Goal: Task Accomplishment & Management: Complete application form

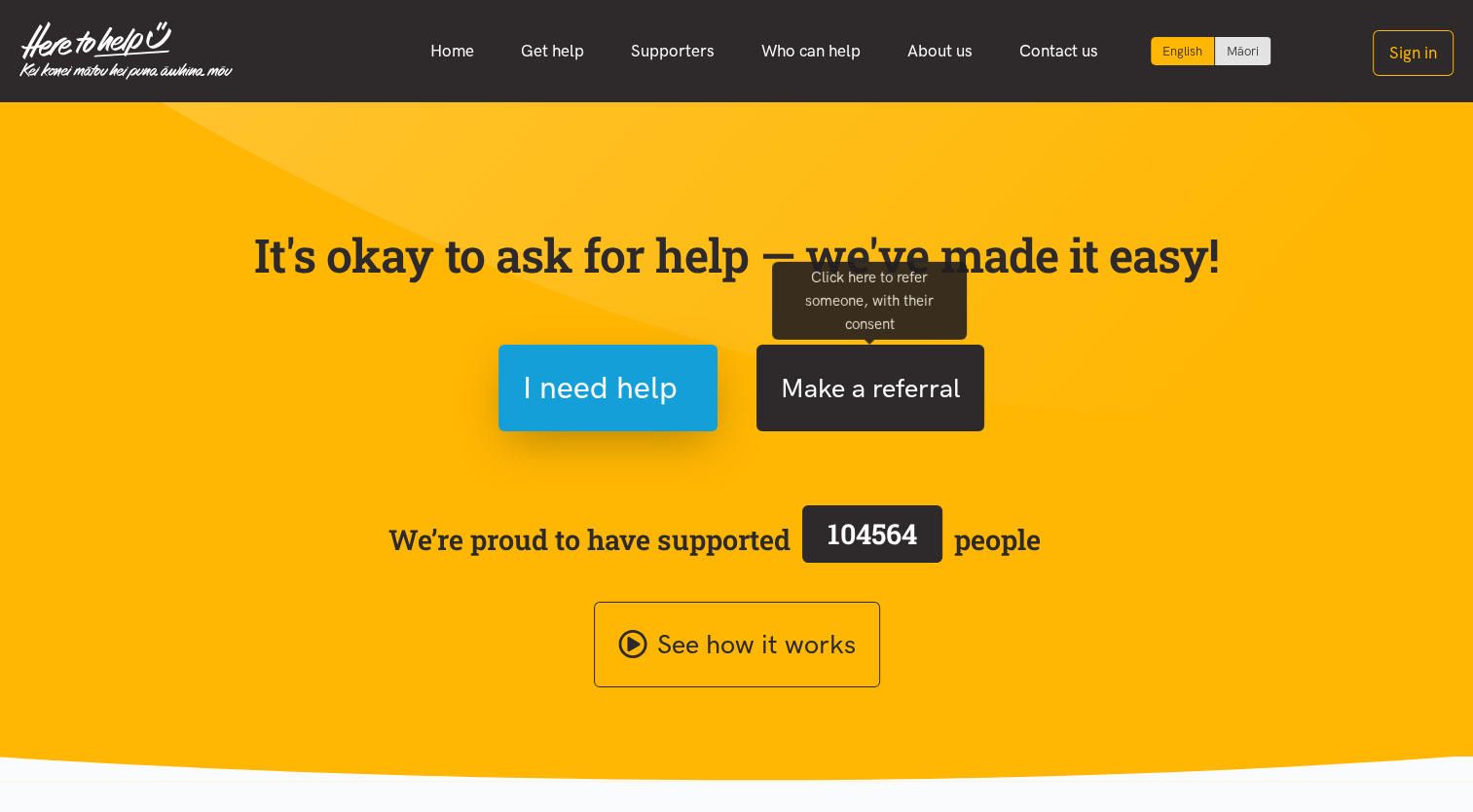
click at [888, 396] on button "Make a referral" at bounding box center [870, 388] width 228 height 87
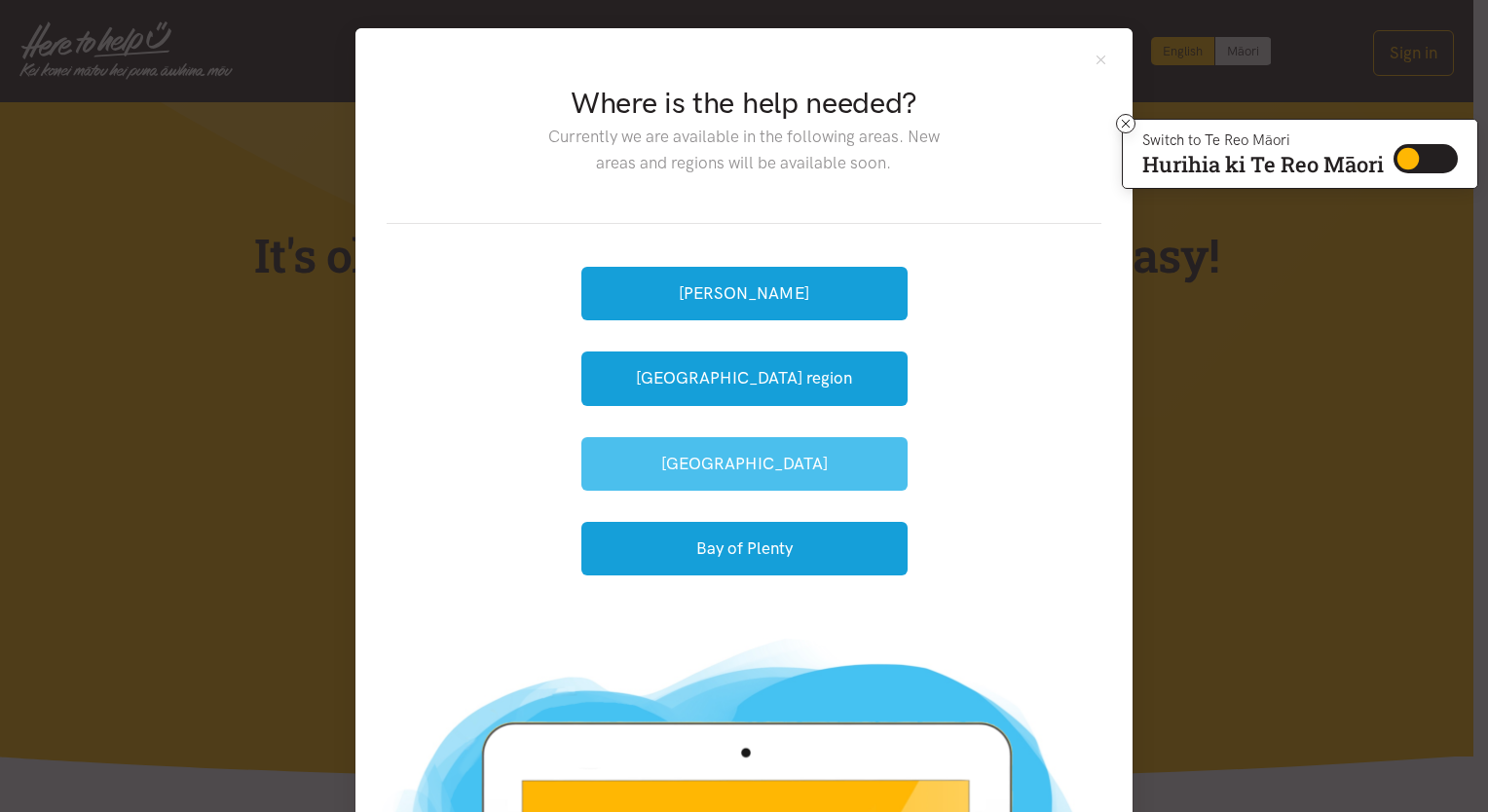
click at [738, 465] on button "[GEOGRAPHIC_DATA]" at bounding box center [744, 463] width 326 height 53
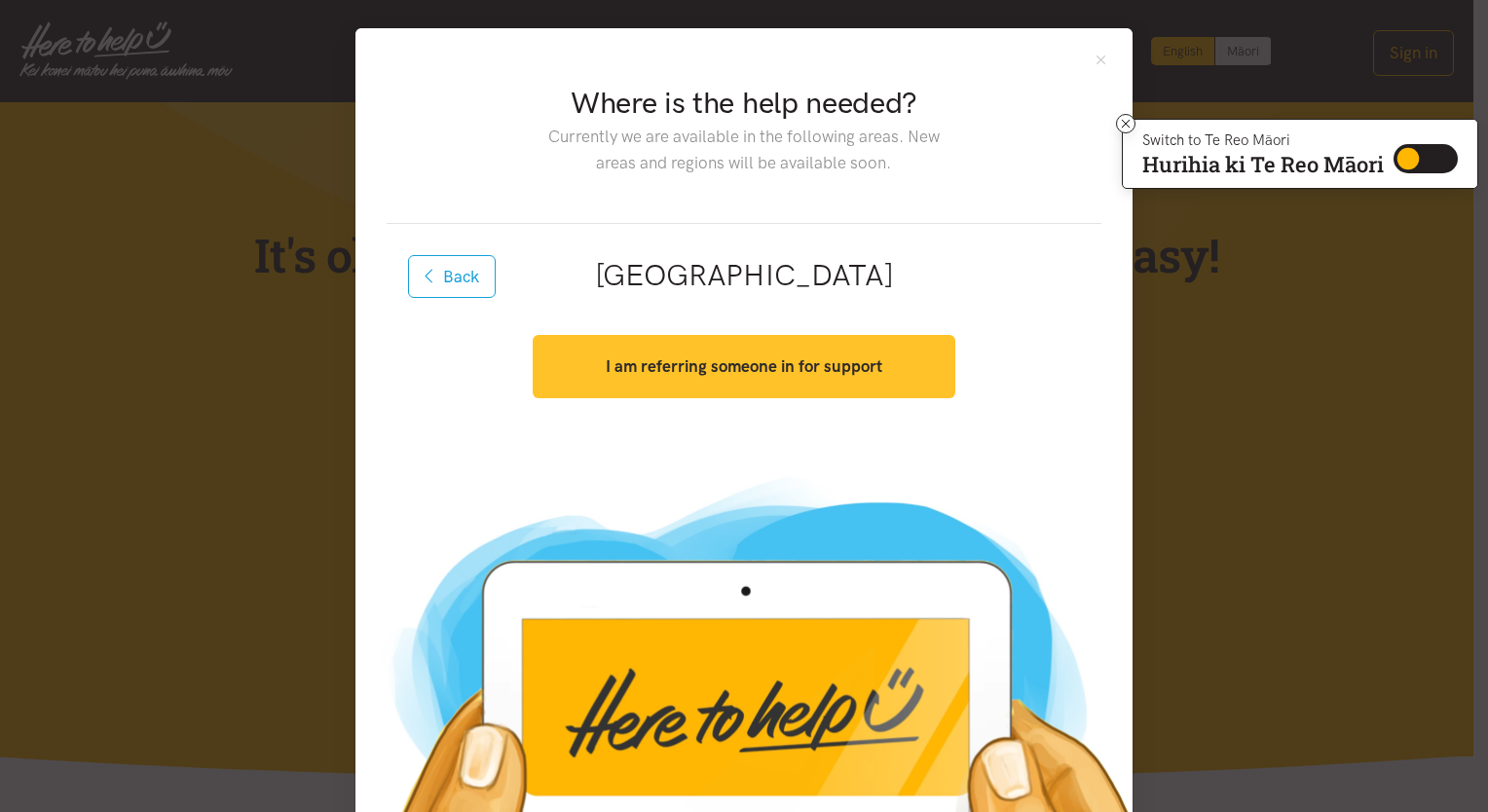
click at [753, 365] on strong "I am referring someone in for support" at bounding box center [744, 366] width 277 height 20
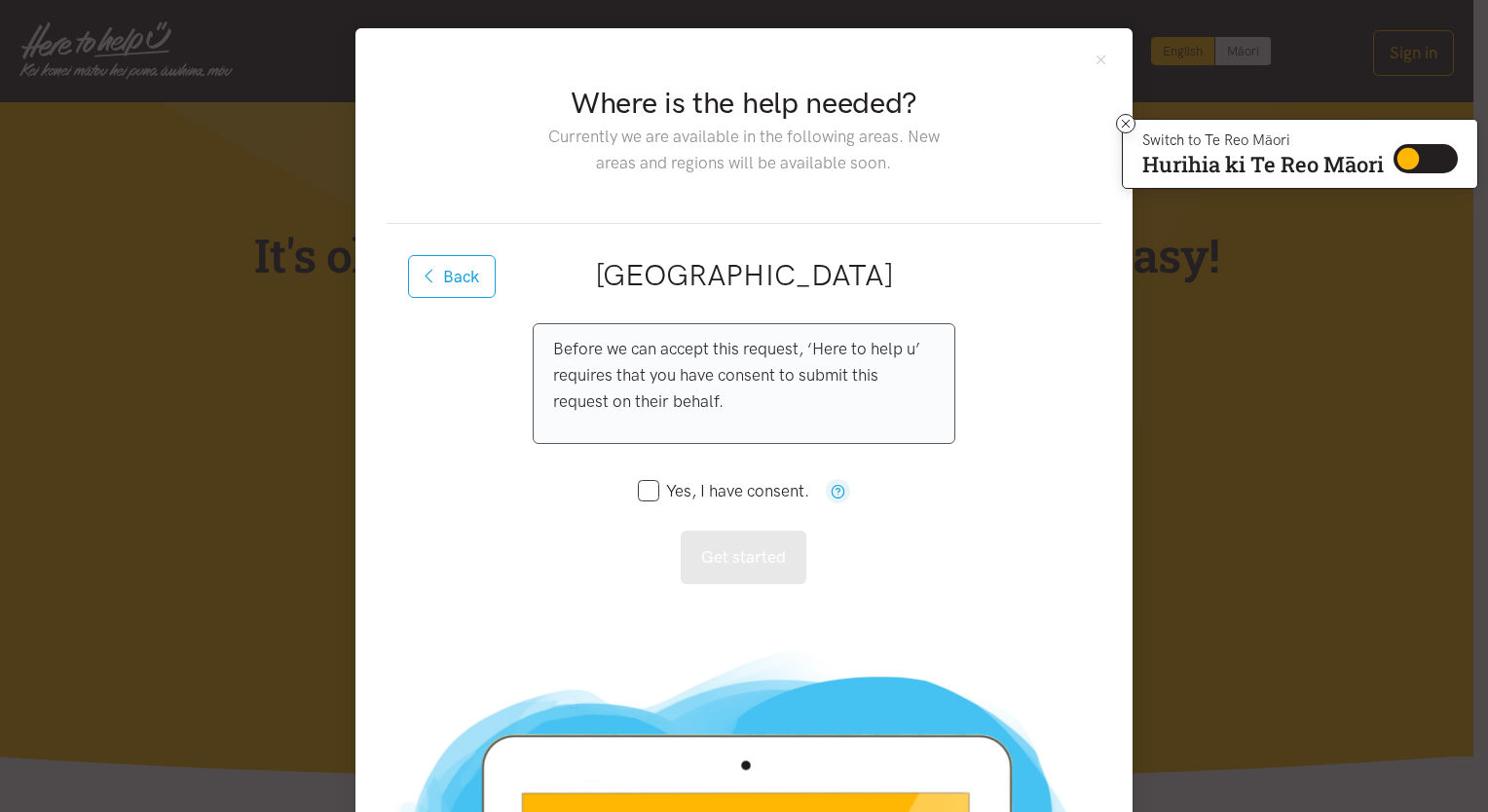
click at [648, 493] on input "Yes, I have consent." at bounding box center [722, 491] width 171 height 17
checkbox input "true"
click at [726, 553] on button "Get started" at bounding box center [743, 557] width 125 height 53
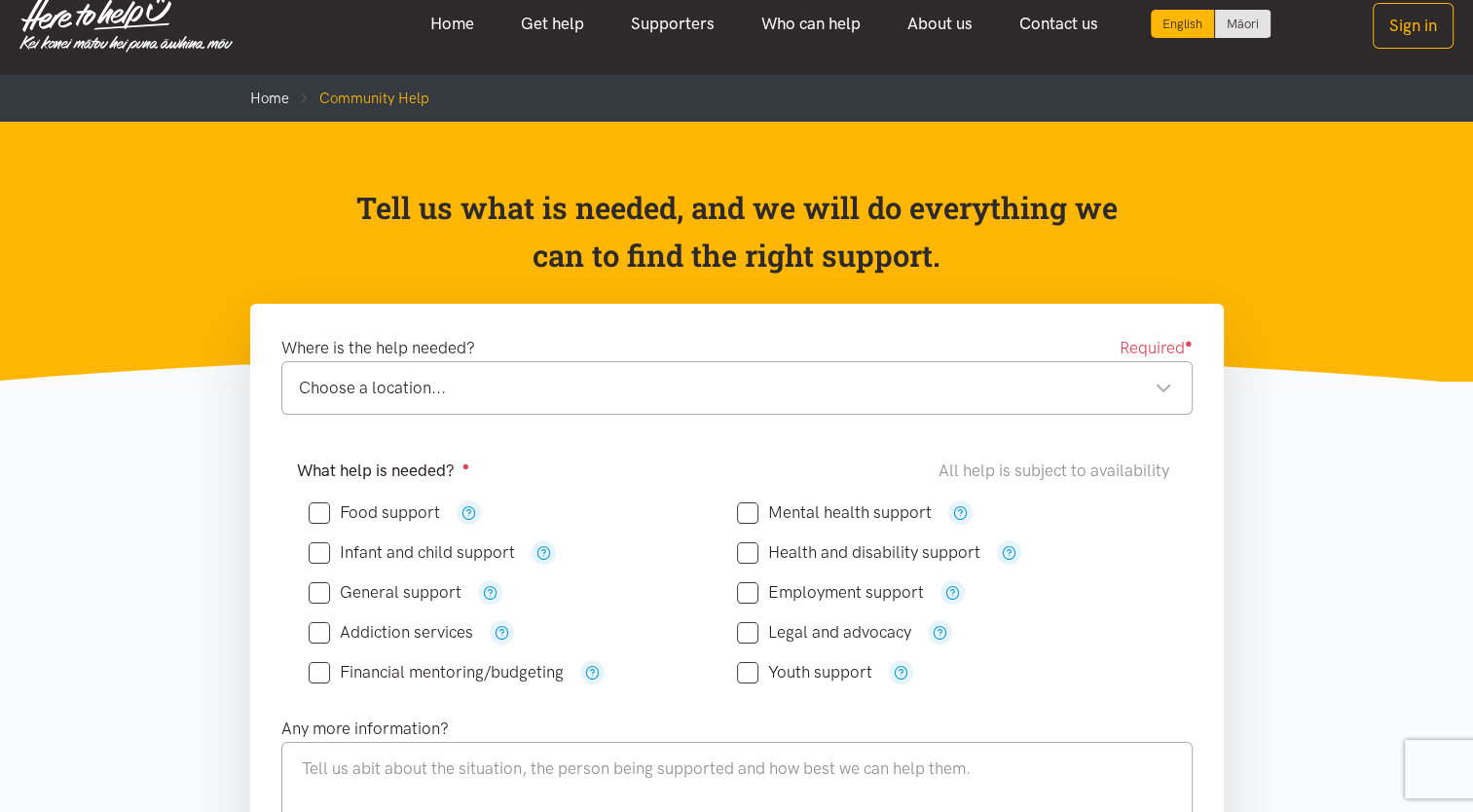
scroll to position [389, 0]
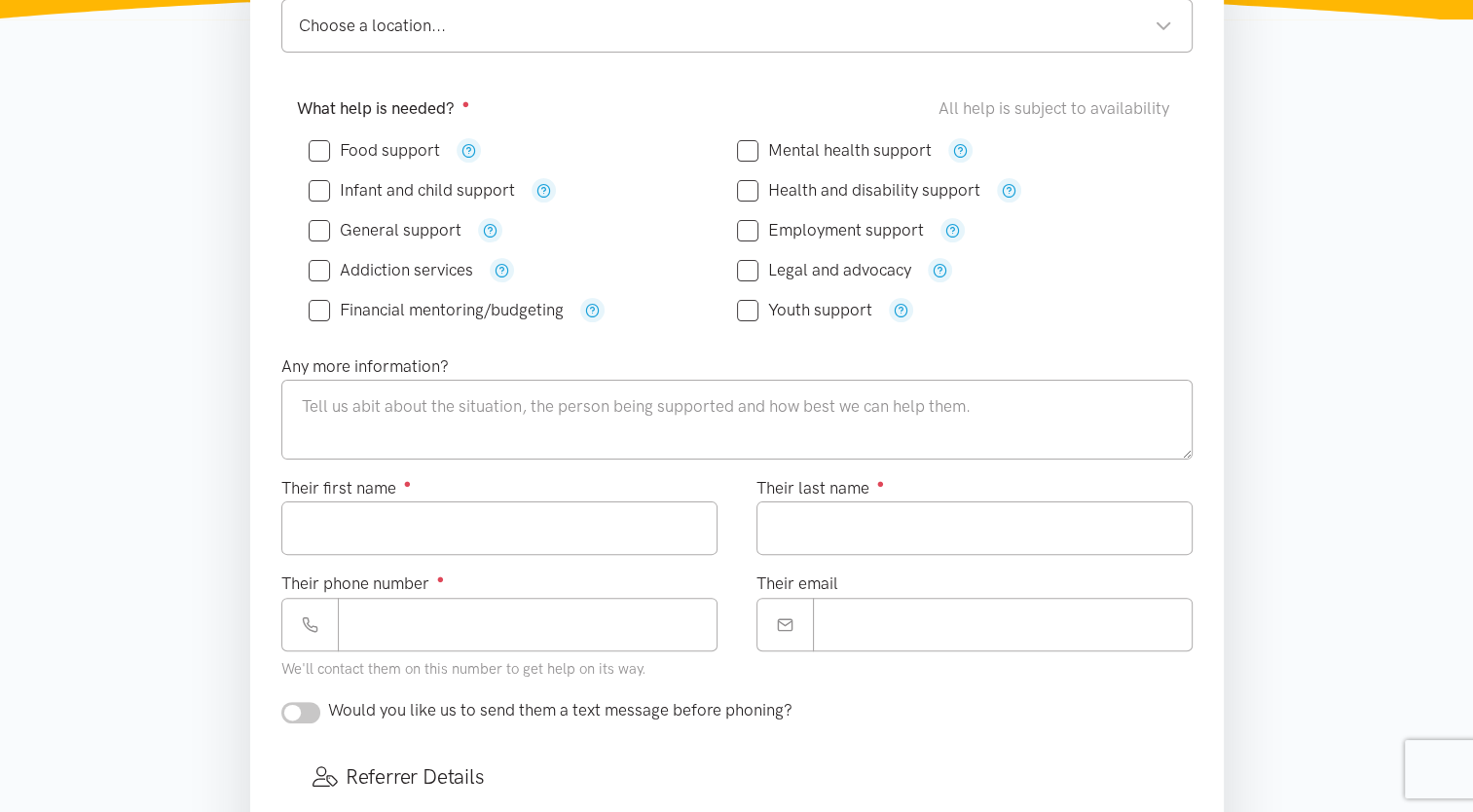
click at [319, 144] on input "Food support" at bounding box center [373, 150] width 131 height 17
checkbox input "true"
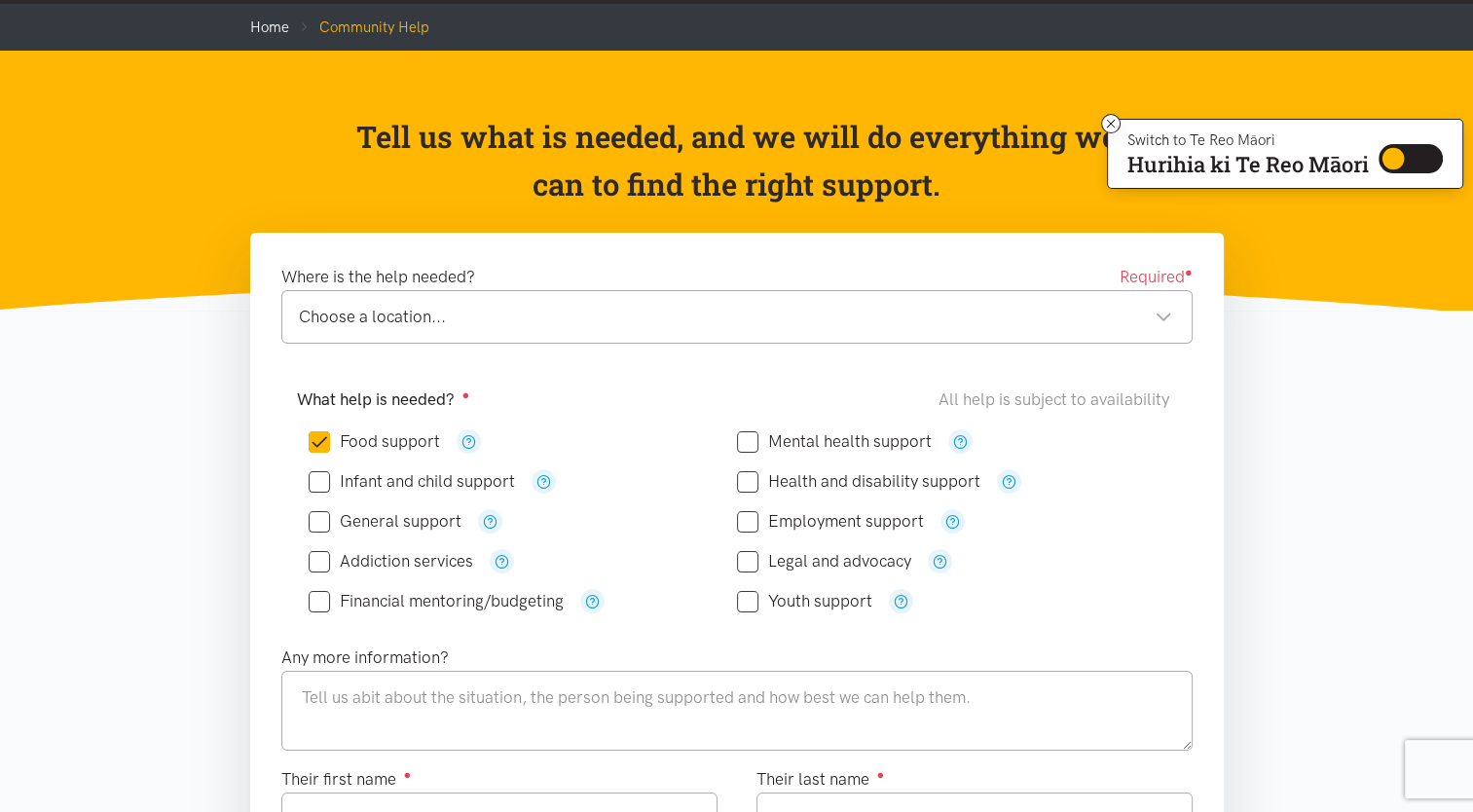
scroll to position [98, 0]
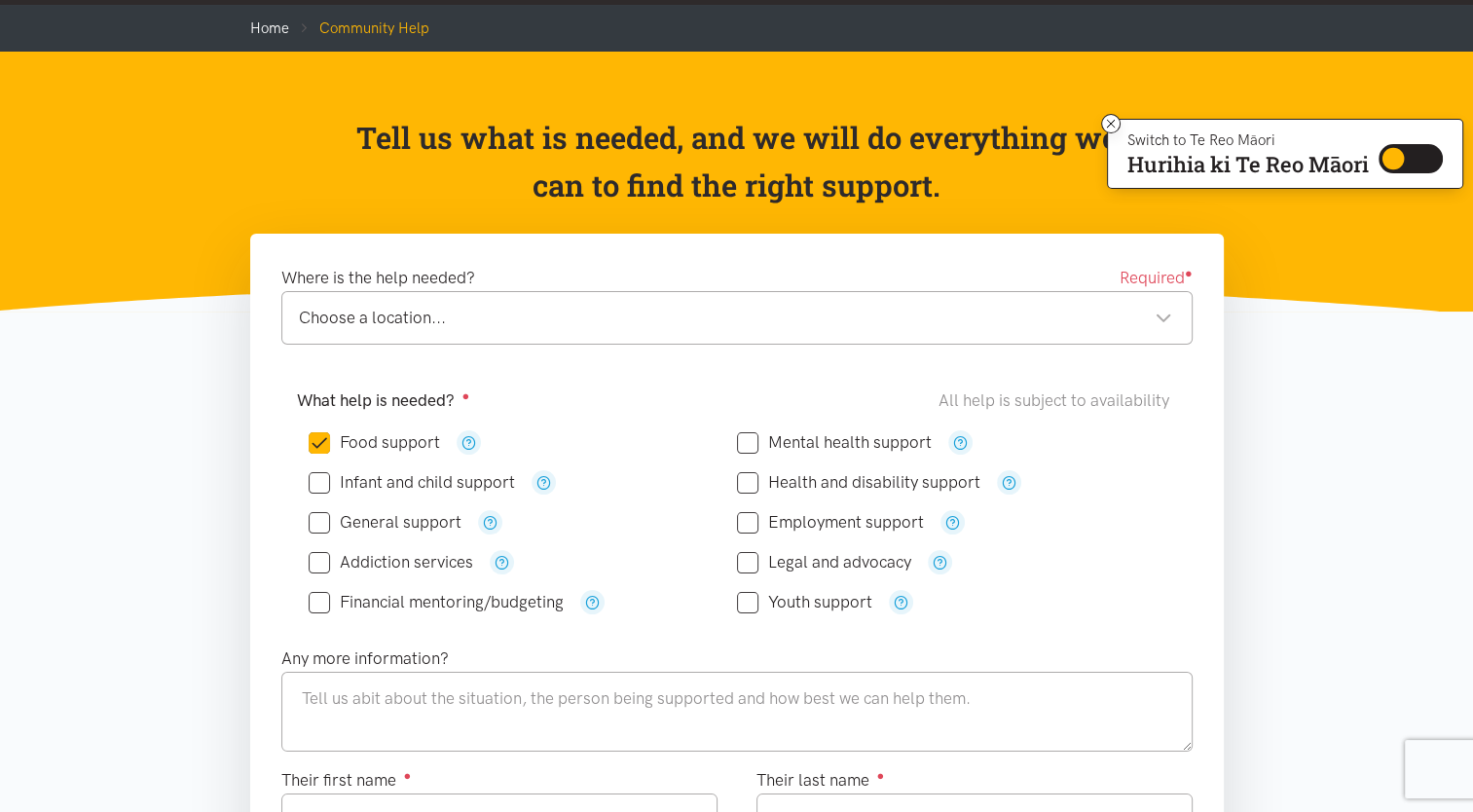
click at [487, 316] on div "Choose a location..." at bounding box center [736, 317] width 873 height 27
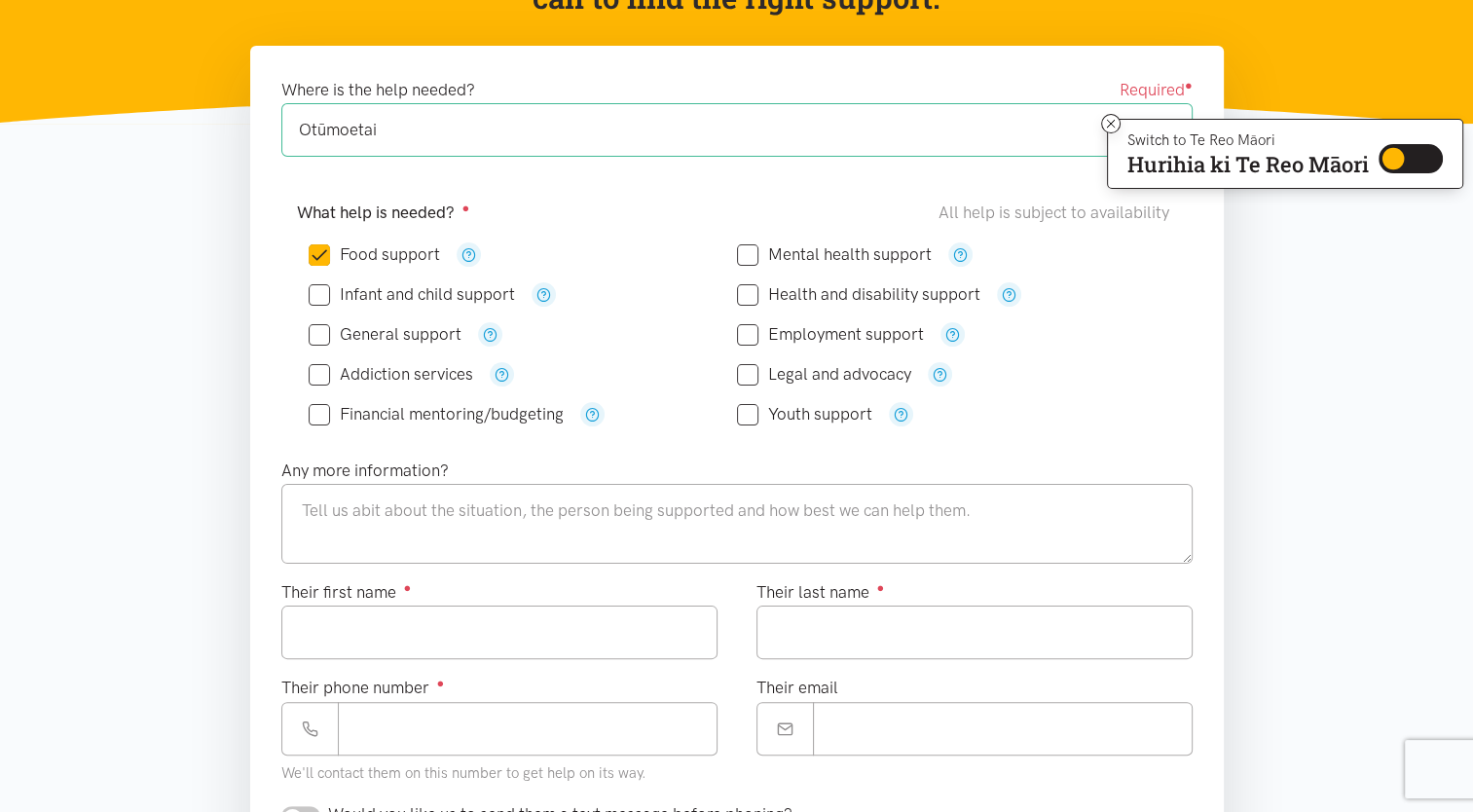
scroll to position [389, 0]
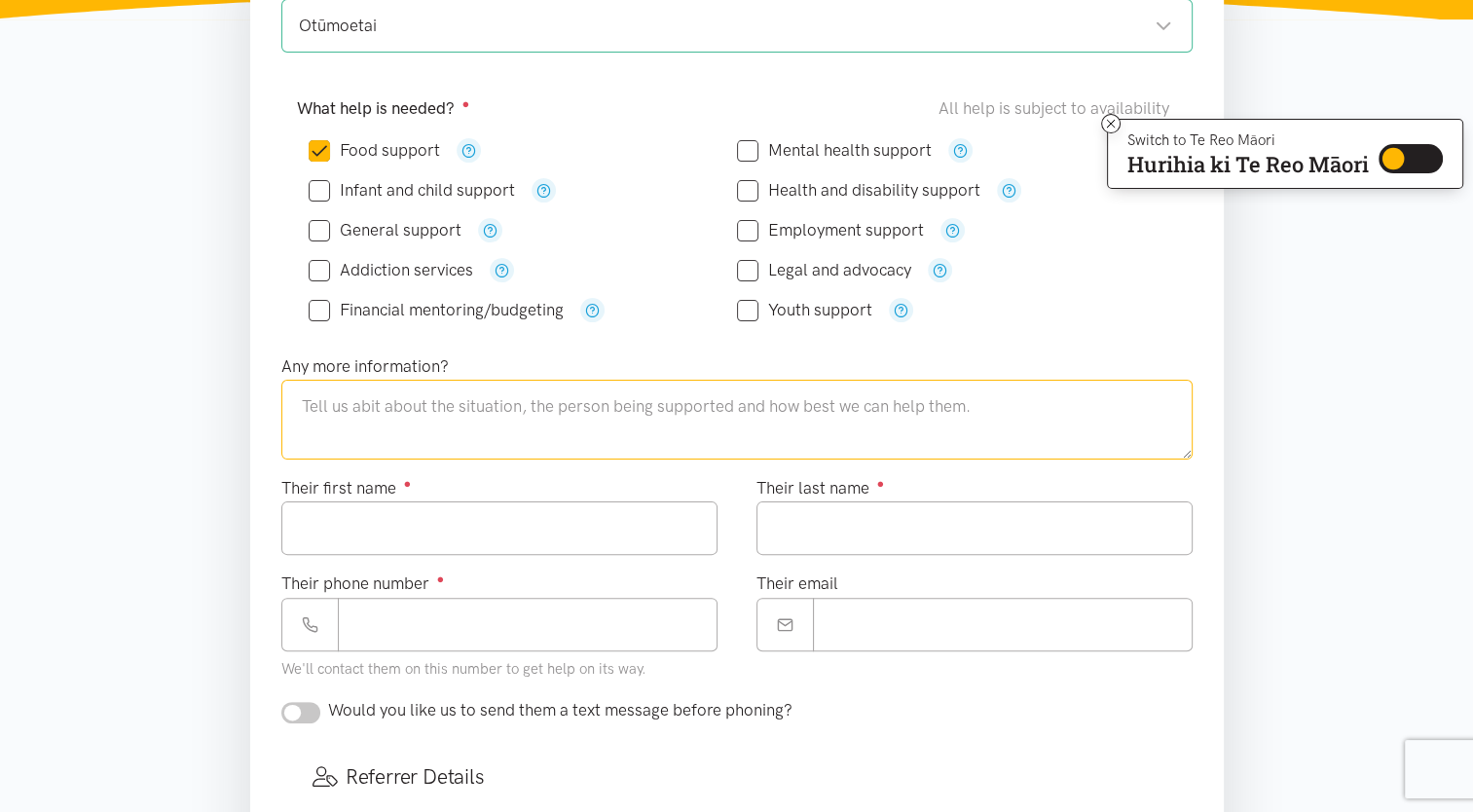
click at [446, 418] on textarea at bounding box center [737, 419] width 911 height 80
click at [206, 402] on section "Where is the help needed? Required ● Otūmoetai Otūmoetai Tauranga locations Cho…" at bounding box center [736, 670] width 1473 height 1457
click at [250, 380] on div "Where is the help needed? Required ● Otūmoetai Otūmoetai Tauranga locations Cho…" at bounding box center [736, 608] width 973 height 1333
click at [389, 404] on textarea at bounding box center [737, 419] width 911 height 80
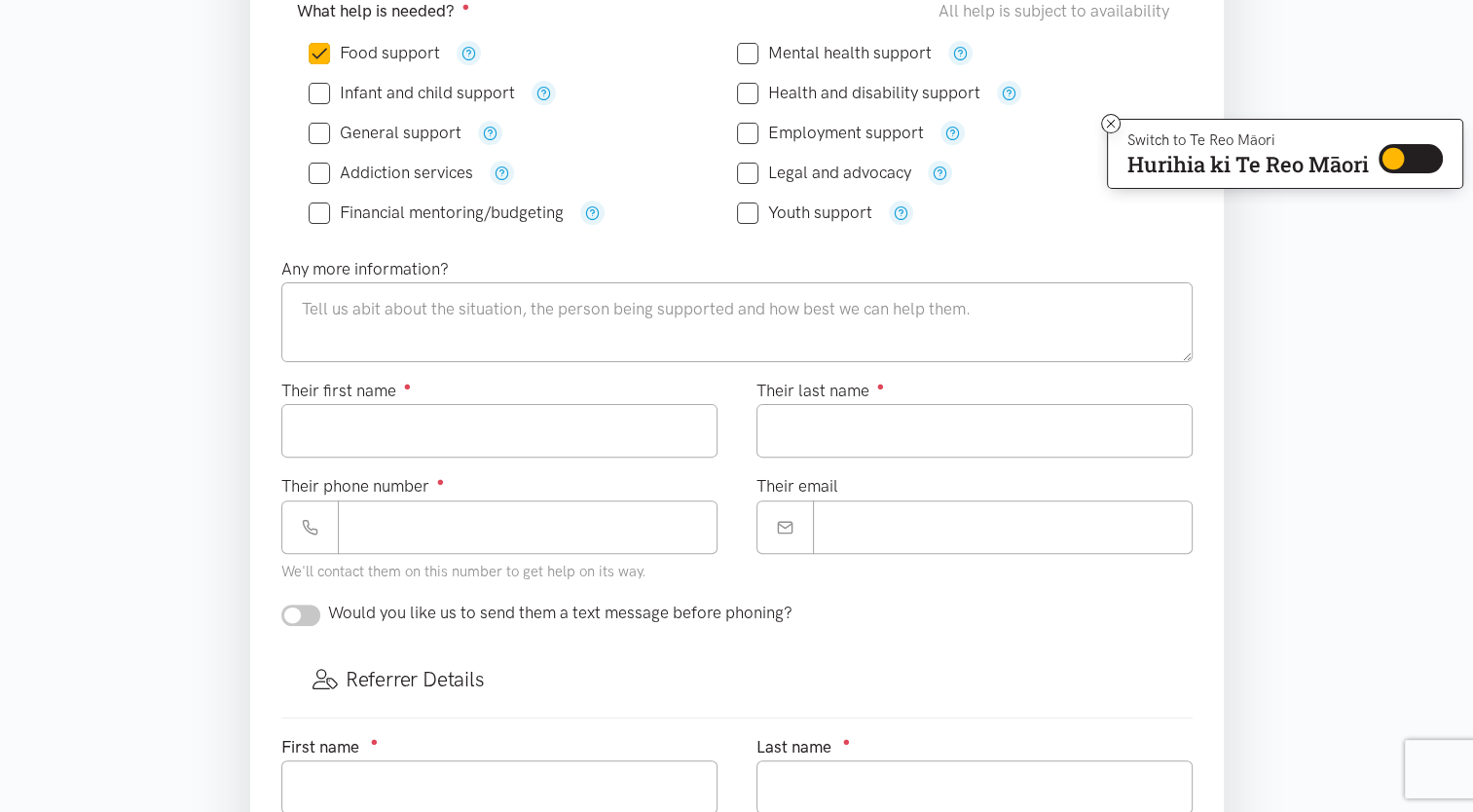
click at [173, 432] on section "Where is the help needed? Required ● Otūmoetai Otūmoetai Tauranga locations Cho…" at bounding box center [736, 572] width 1473 height 1457
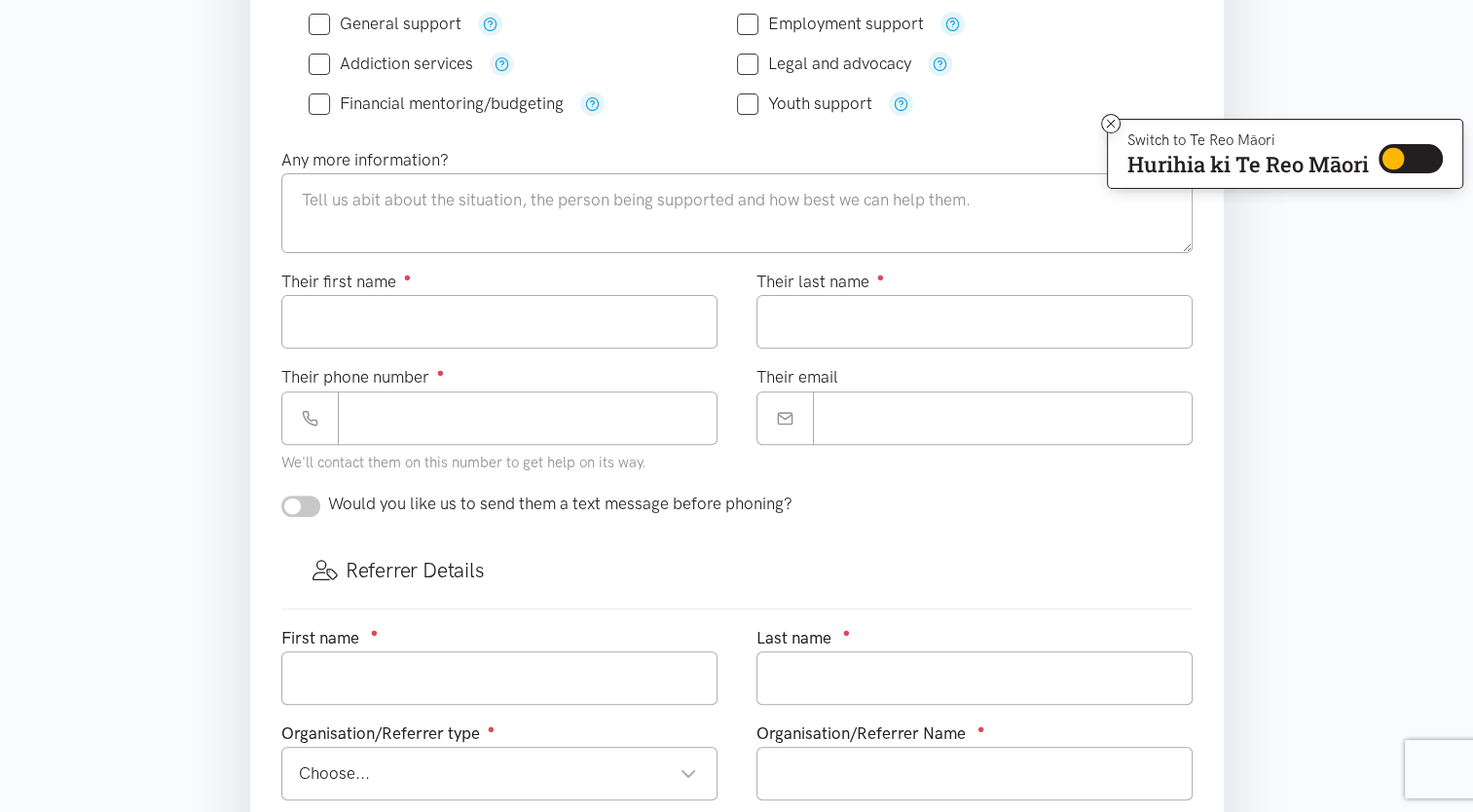
scroll to position [584, 0]
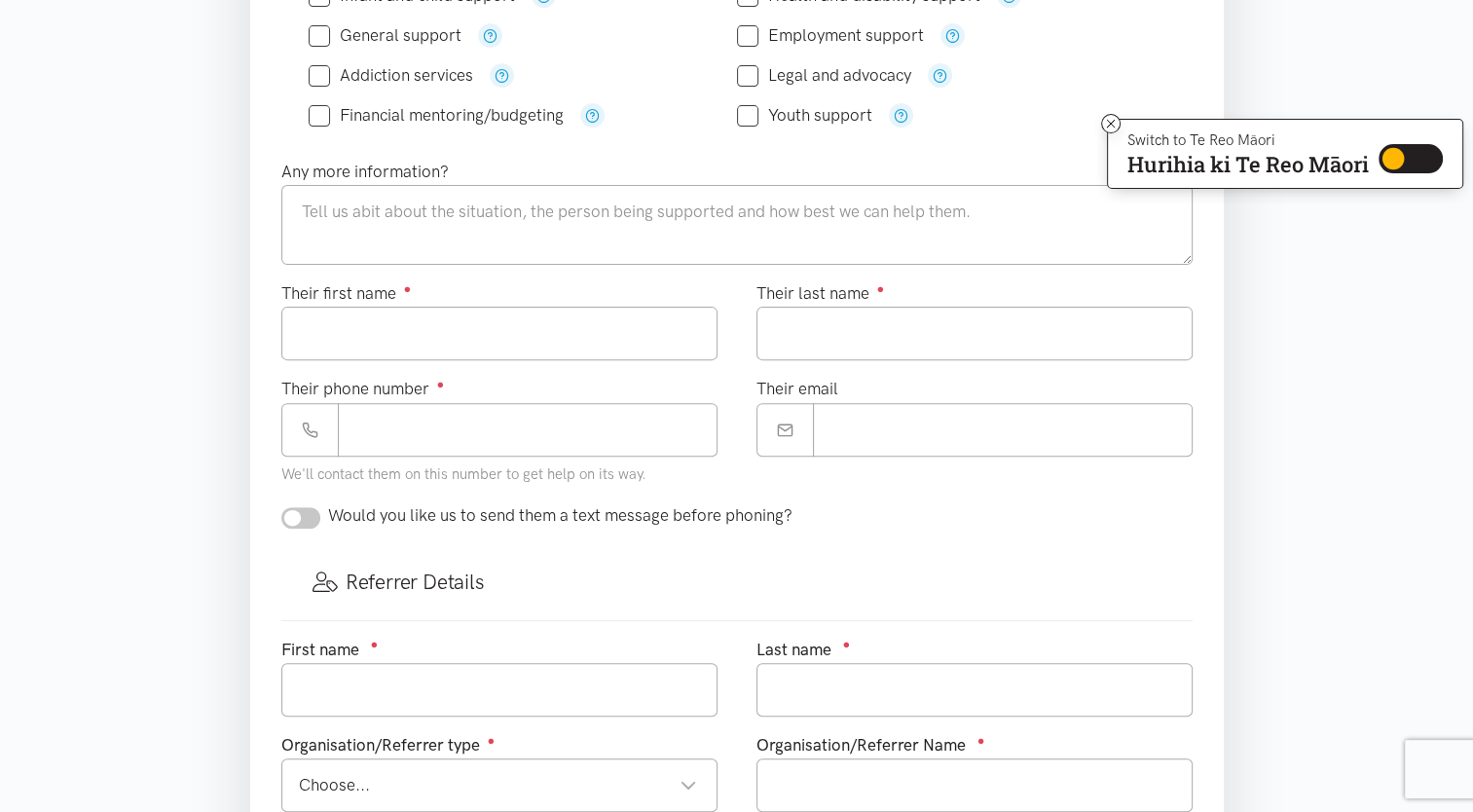
click at [201, 394] on section "Where is the help needed? Required ● Otūmoetai Otūmoetai Tauranga locations Cho…" at bounding box center [736, 475] width 1473 height 1457
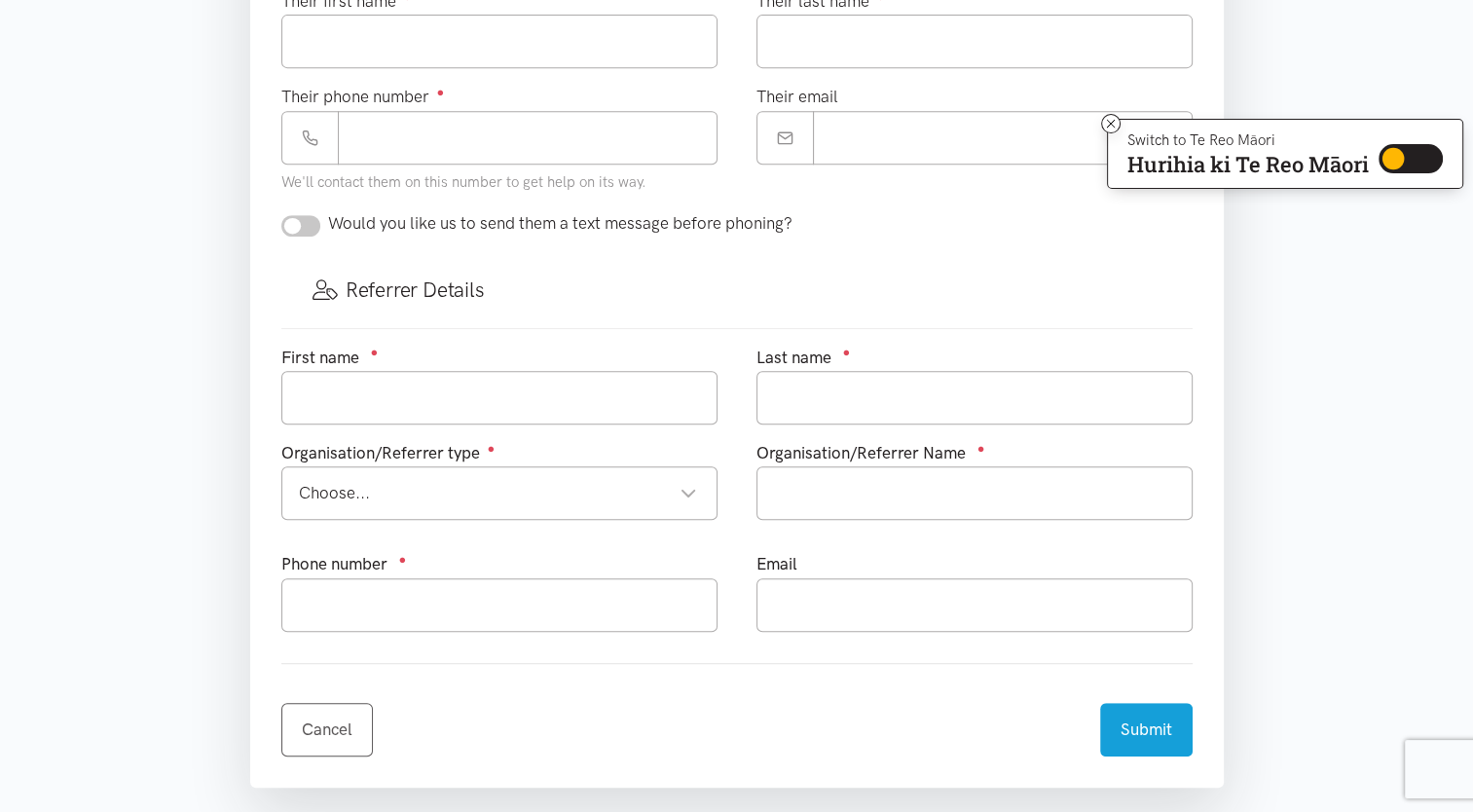
scroll to position [778, 0]
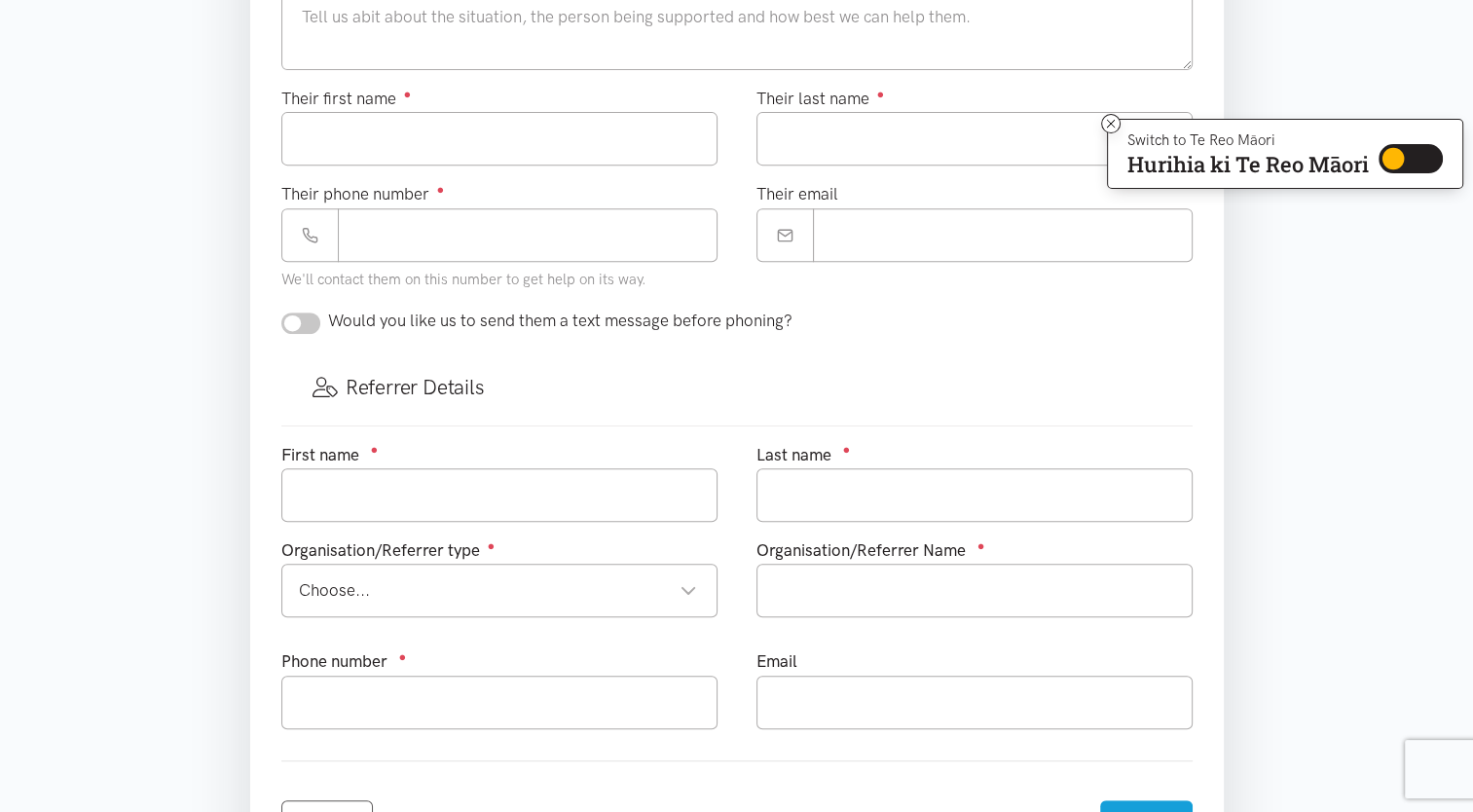
click at [255, 340] on div "Where is the help needed? Required ● Otūmoetai Otūmoetai Tauranga locations Cho…" at bounding box center [736, 218] width 973 height 1333
click at [288, 328] on input "checkbox" at bounding box center [300, 323] width 39 height 22
checkbox input "true"
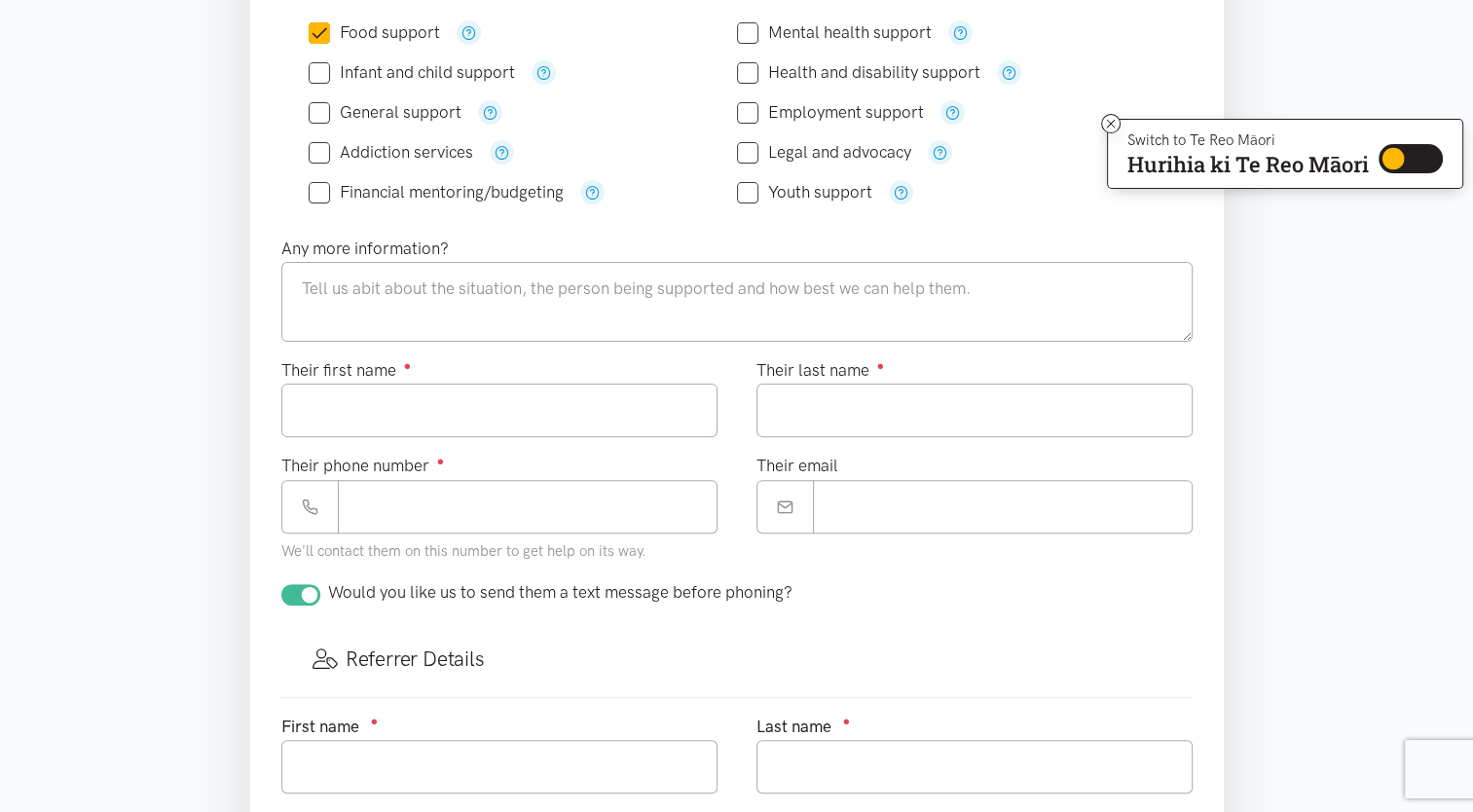
scroll to position [389, 0]
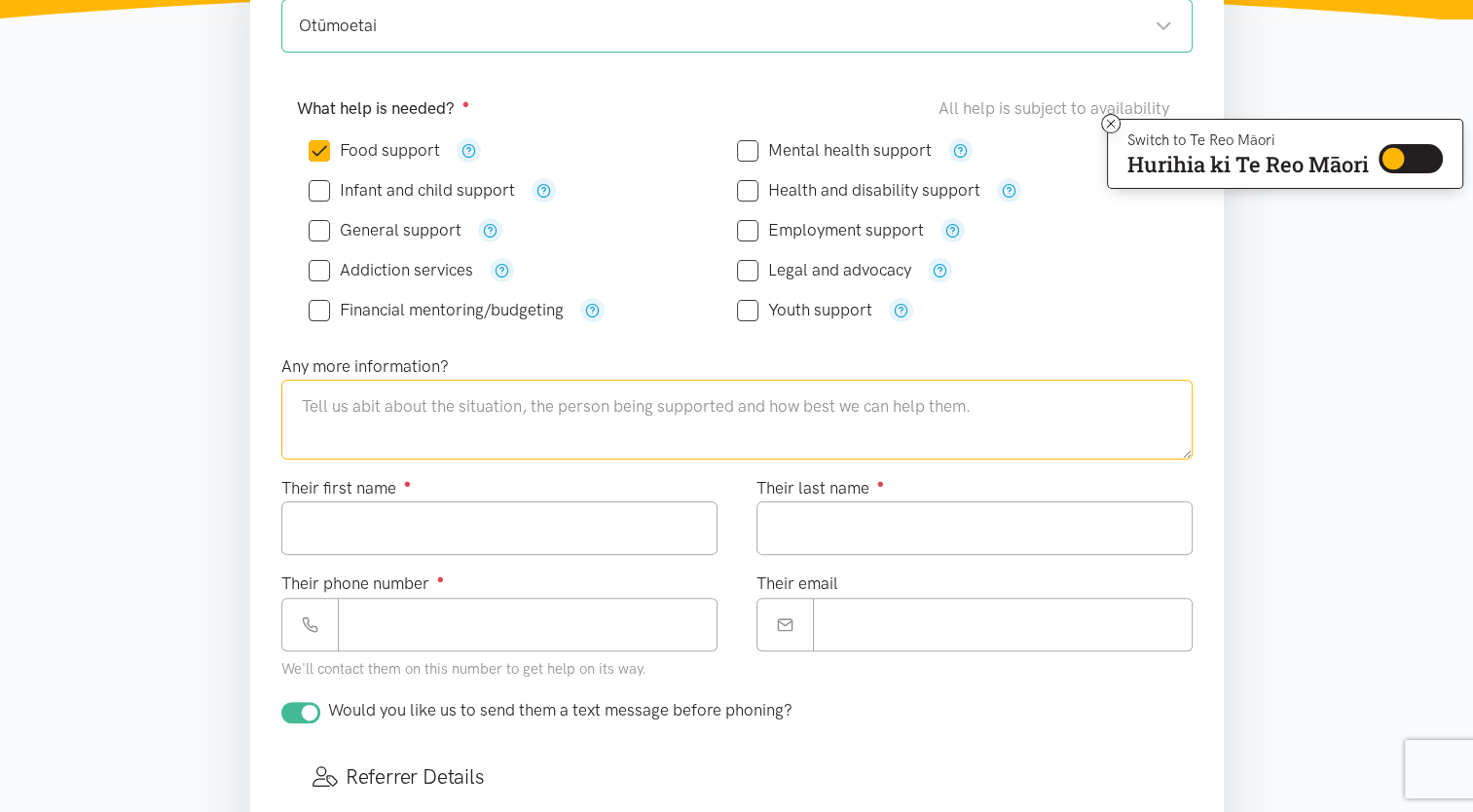
click at [499, 418] on textarea at bounding box center [737, 419] width 911 height 80
click at [498, 417] on textarea at bounding box center [737, 419] width 911 height 80
click at [364, 396] on textarea "Kia ora. The person I am supporting" at bounding box center [737, 419] width 911 height 80
click at [919, 407] on textarea "Kia ora. I am from Tauranga Living Without Violence. The person I am supporting" at bounding box center [737, 419] width 911 height 80
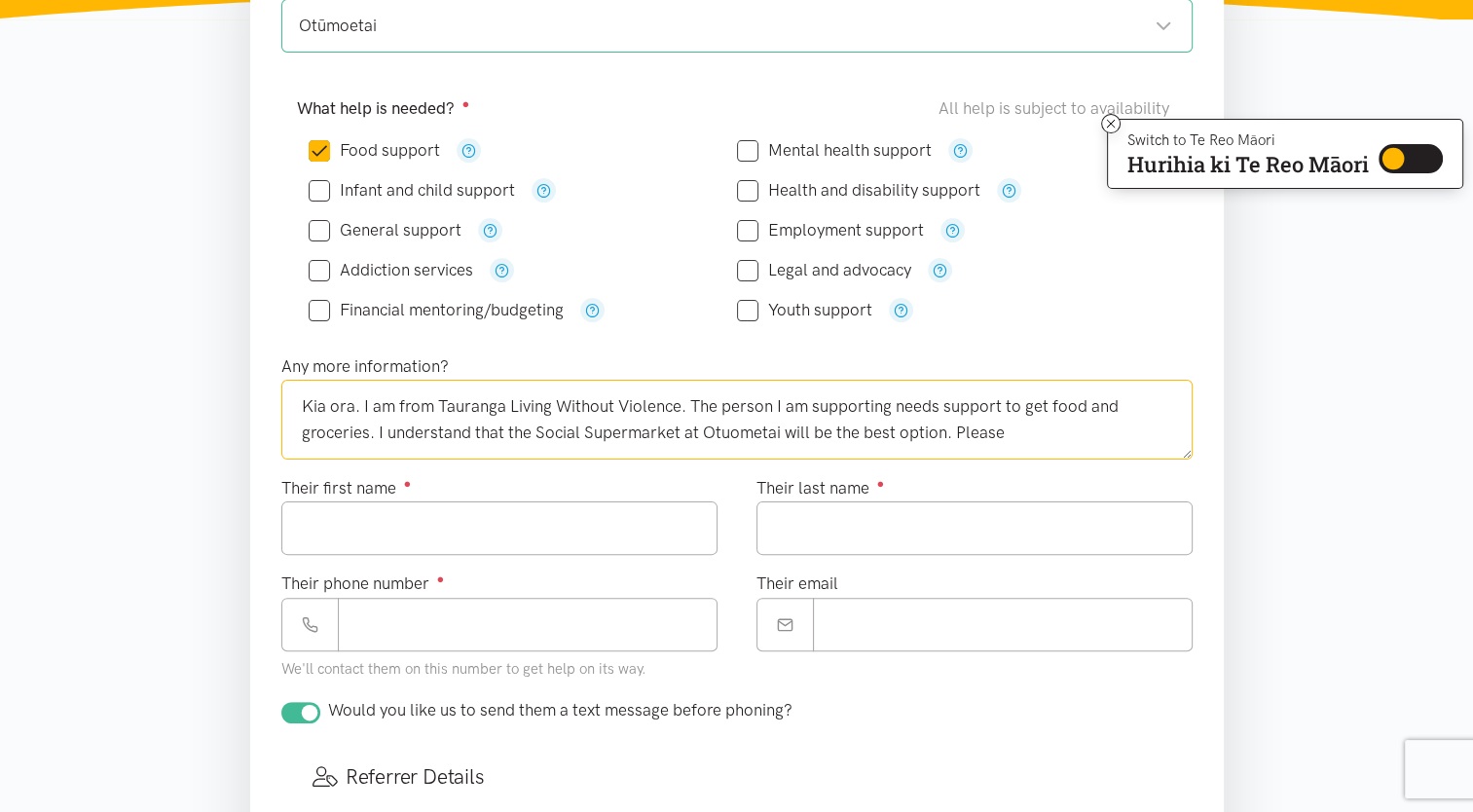
drag, startPoint x: 534, startPoint y: 433, endPoint x: 777, endPoint y: 432, distance: 243.0
click at [777, 432] on textarea "Kia ora. I am from Tauranga Living Without Violence. The person I am supporting…" at bounding box center [737, 419] width 911 height 80
paste textarea "Otumoetai Social Supermarket"
drag, startPoint x: 470, startPoint y: 428, endPoint x: 444, endPoint y: 427, distance: 26.0
click at [444, 427] on textarea "Kia ora. I am from Tauranga Living Without Violence. The person I am supporting…" at bounding box center [737, 419] width 911 height 80
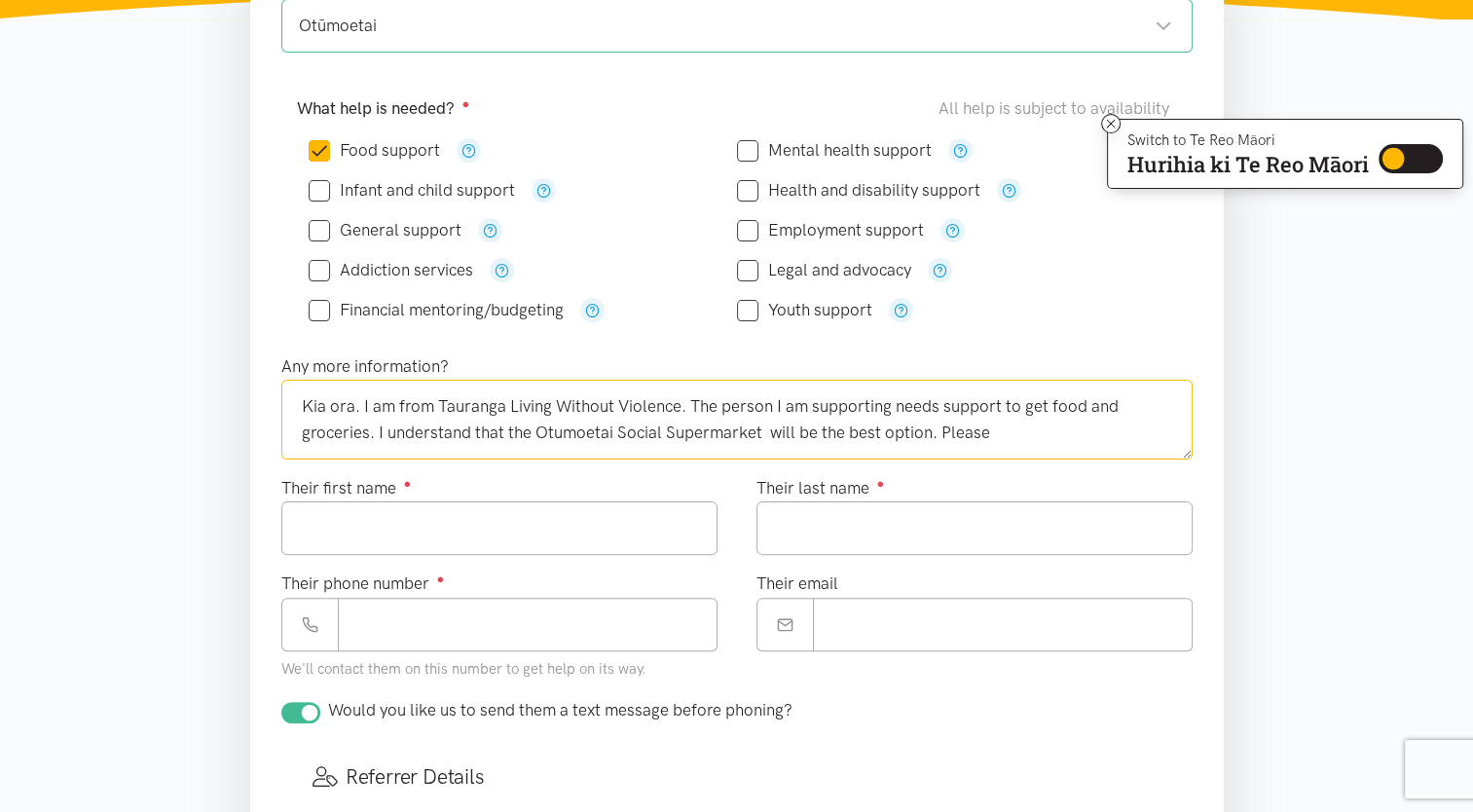
click at [482, 433] on textarea "Kia ora. I am from Tauranga Living Without Violence. The person I am supporting…" at bounding box center [737, 419] width 911 height 80
drag, startPoint x: 468, startPoint y: 431, endPoint x: 388, endPoint y: 433, distance: 80.0
click at [388, 433] on textarea "Kia ora. I am from Tauranga Living Without Violence. The person I am supporting…" at bounding box center [737, 419] width 911 height 80
click at [896, 436] on textarea "Kia ora. I am from Tauranga Living Without Violence. The person I am supporting…" at bounding box center [737, 419] width 911 height 80
click at [989, 436] on textarea "Kia ora. I am from Tauranga Living Without Violence. The person I am supporting…" at bounding box center [737, 419] width 911 height 80
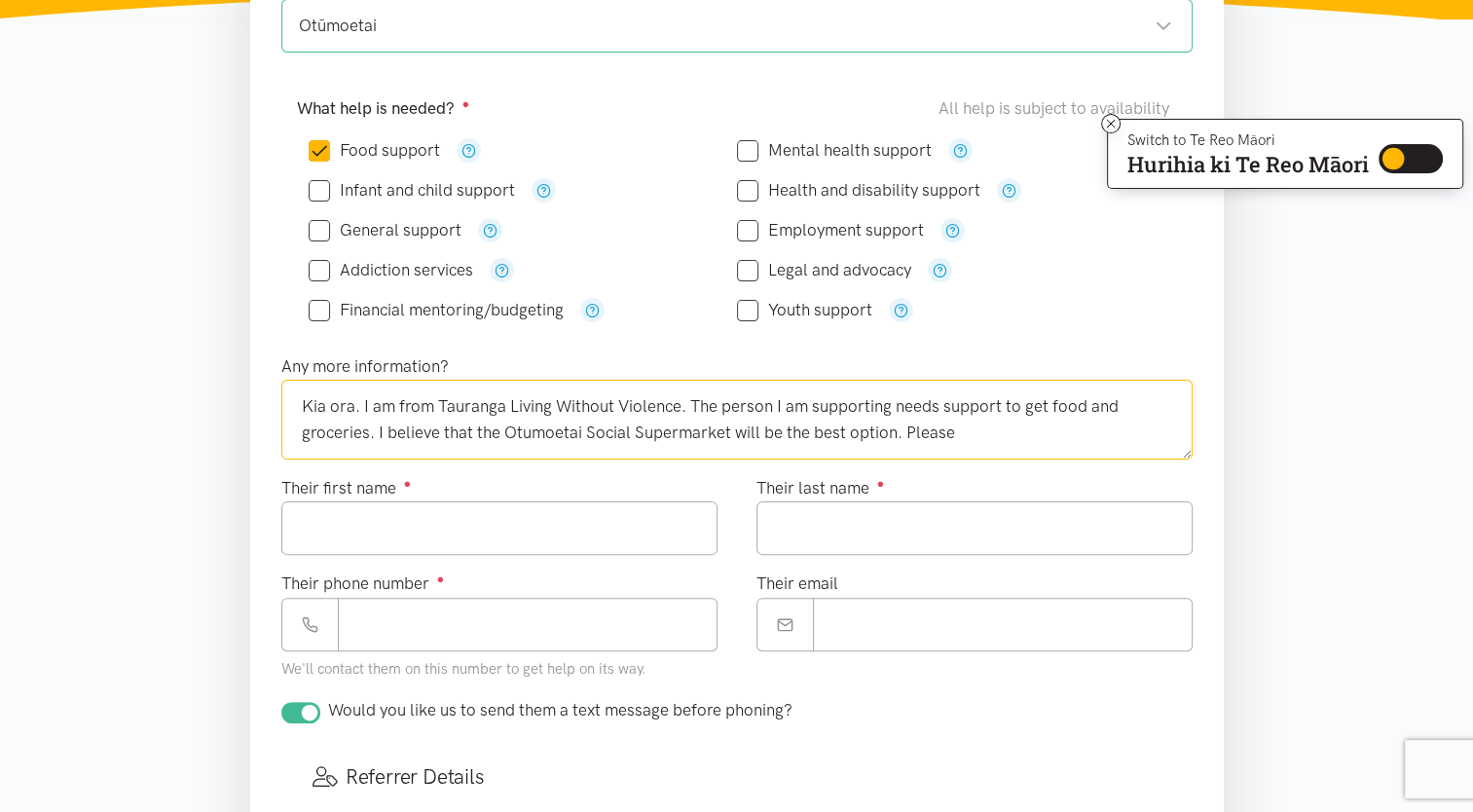
drag, startPoint x: 978, startPoint y: 432, endPoint x: 906, endPoint y: 431, distance: 72.0
click at [906, 431] on textarea "Kia ora. I am from Tauranga Living Without Violence. The person I am supporting…" at bounding box center [737, 419] width 911 height 80
type textarea "Kia ora. I am from Tauranga Living Without Violence. The person I am supporting…"
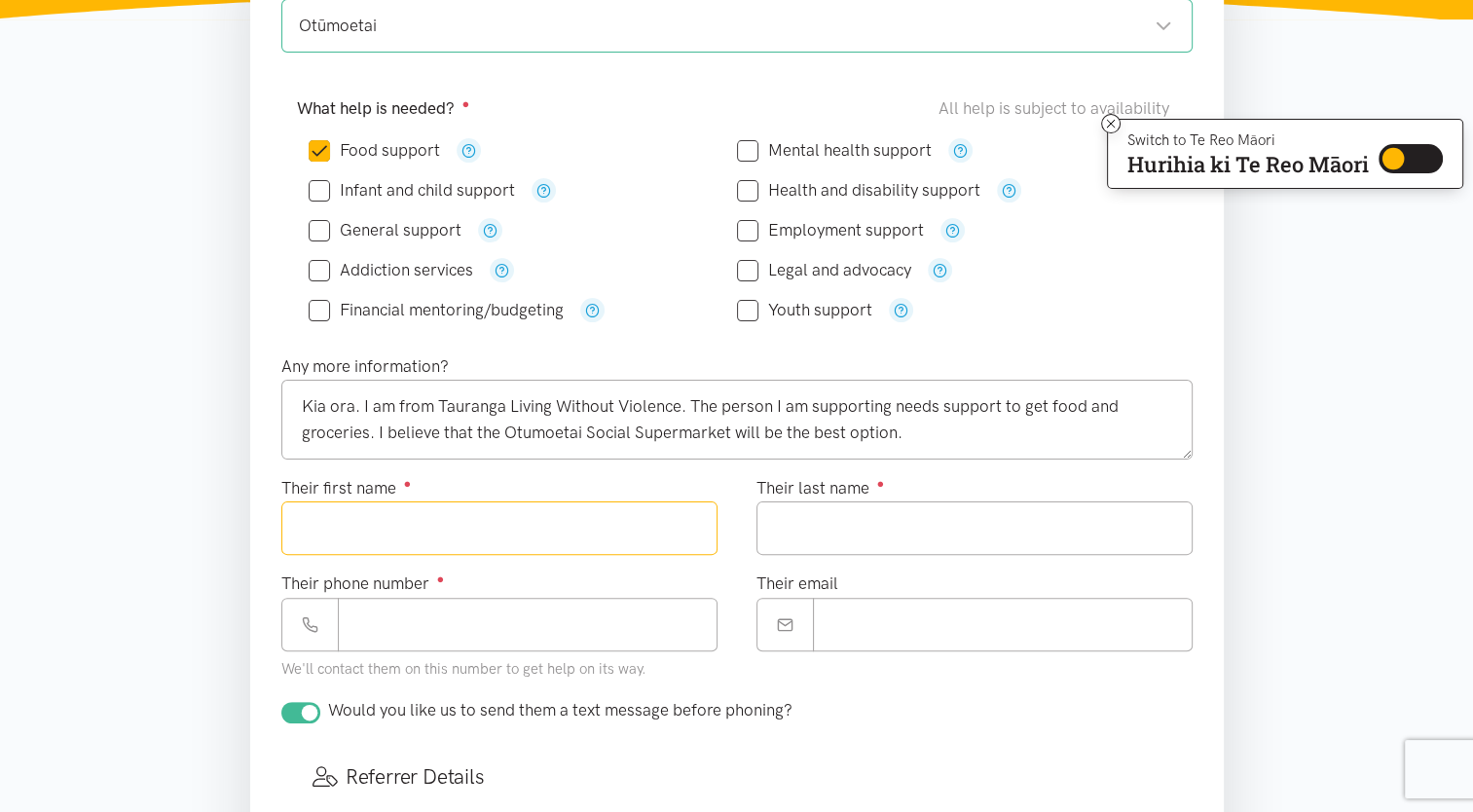
click at [539, 532] on input "Their first name ●" at bounding box center [499, 528] width 436 height 53
type input "*****"
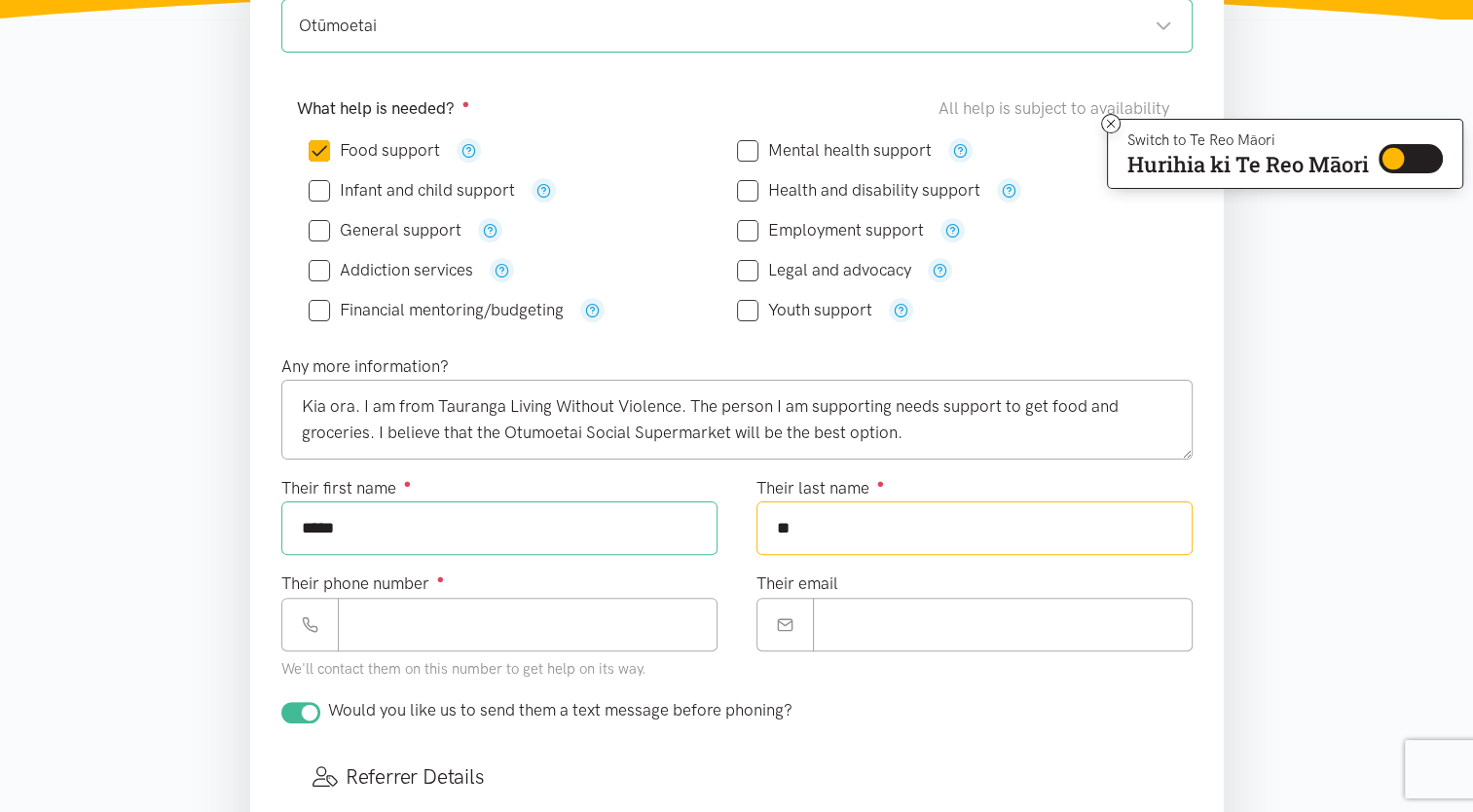
type input "*"
type input "*****"
click at [483, 611] on input "Their phone number ●" at bounding box center [528, 624] width 379 height 53
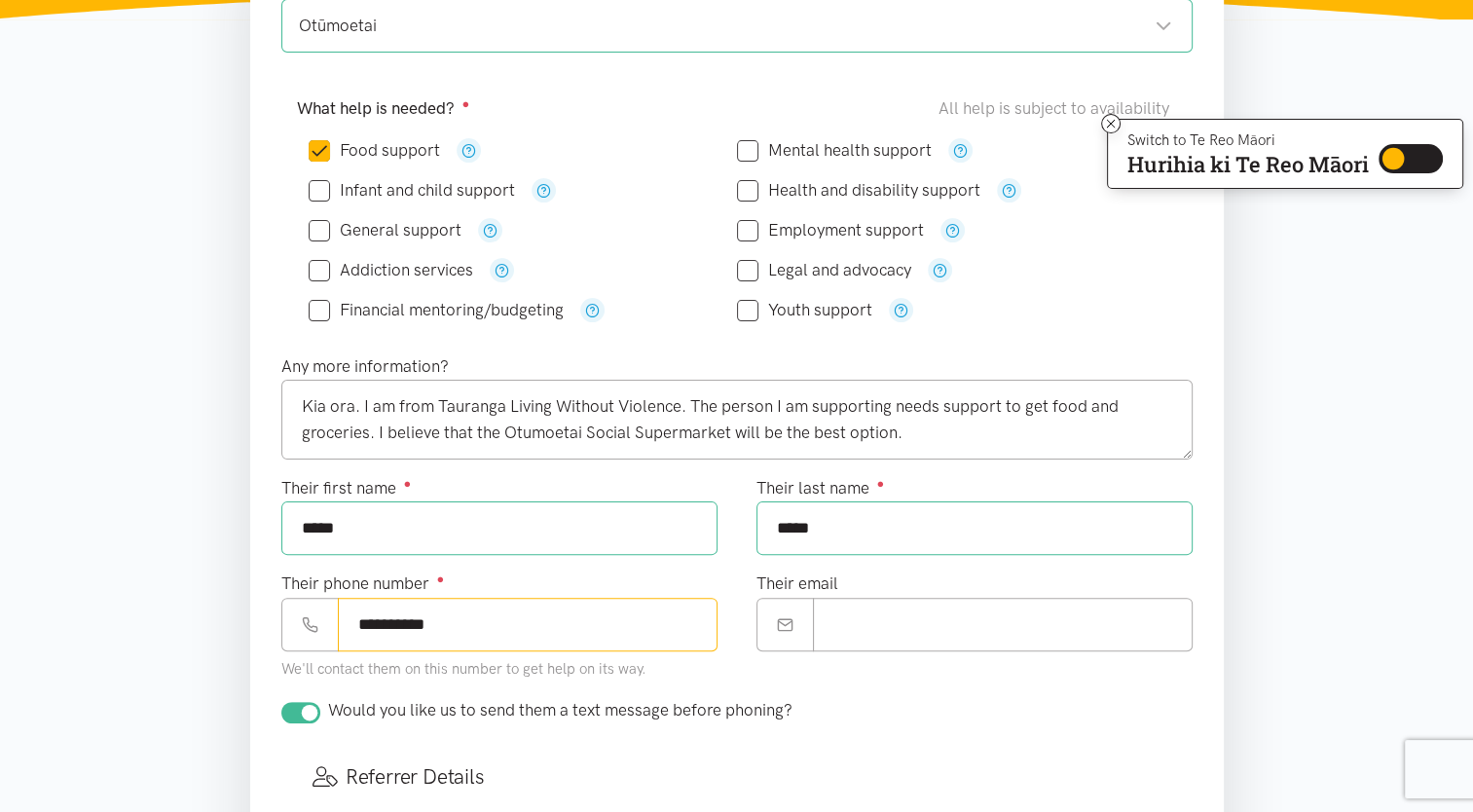
type input "**********"
drag, startPoint x: 890, startPoint y: 635, endPoint x: 923, endPoint y: 718, distance: 89.3
click at [890, 635] on input "Their email" at bounding box center [1003, 624] width 379 height 53
click at [917, 636] on input "Their email" at bounding box center [1003, 624] width 379 height 53
paste input "**********"
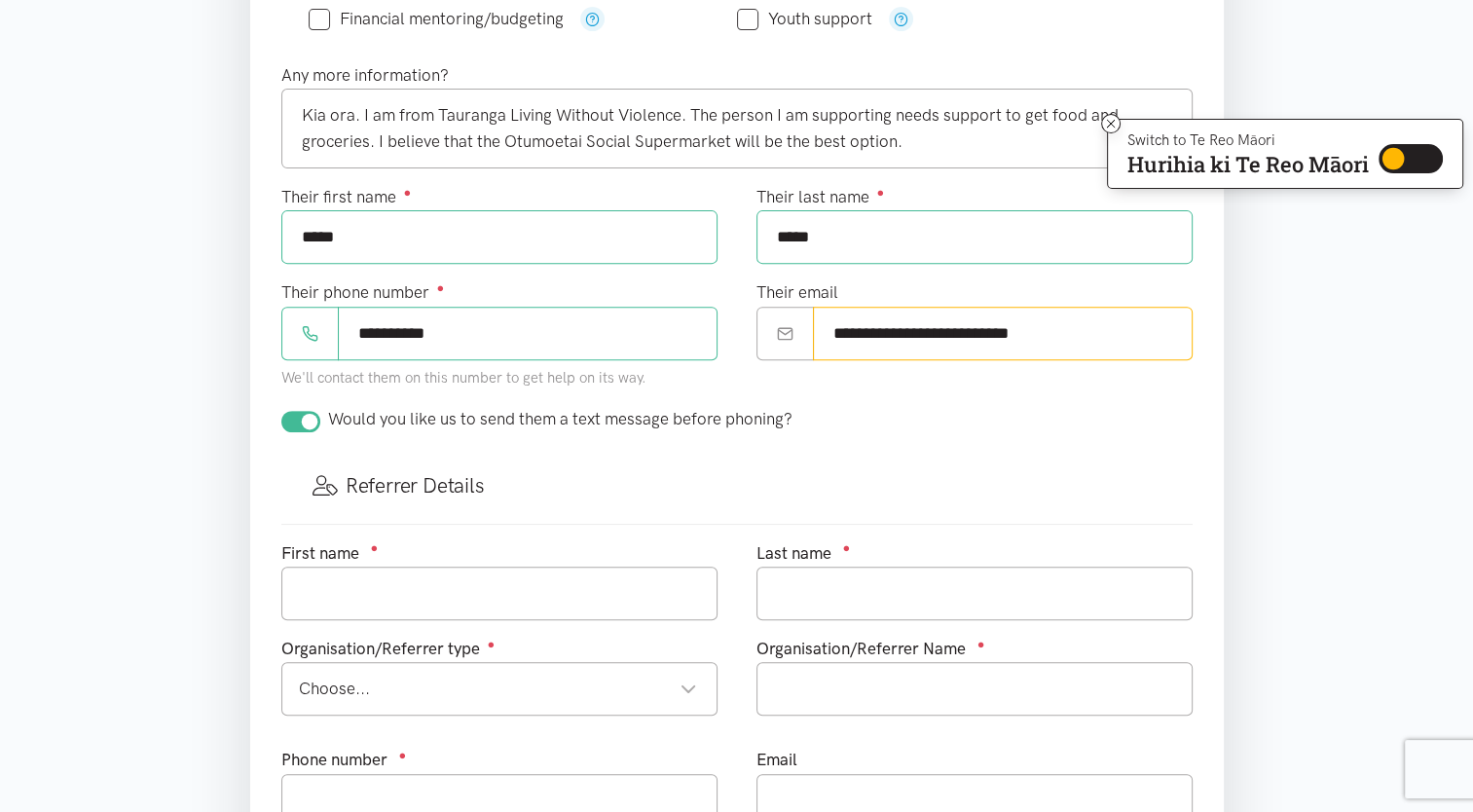
scroll to position [682, 0]
type input "**********"
click at [514, 590] on input "text" at bounding box center [499, 592] width 436 height 53
type input "Francisco"
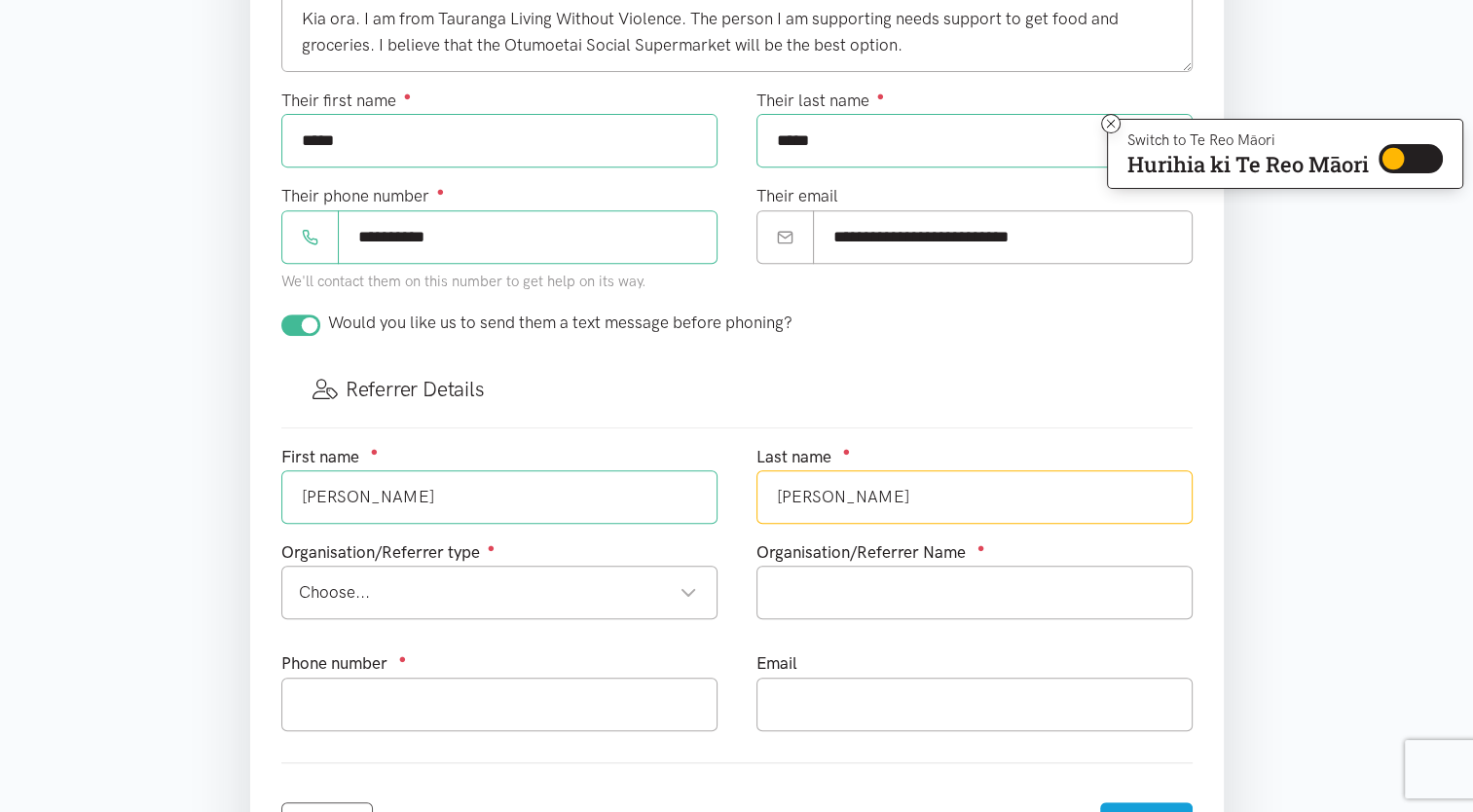
scroll to position [876, 0]
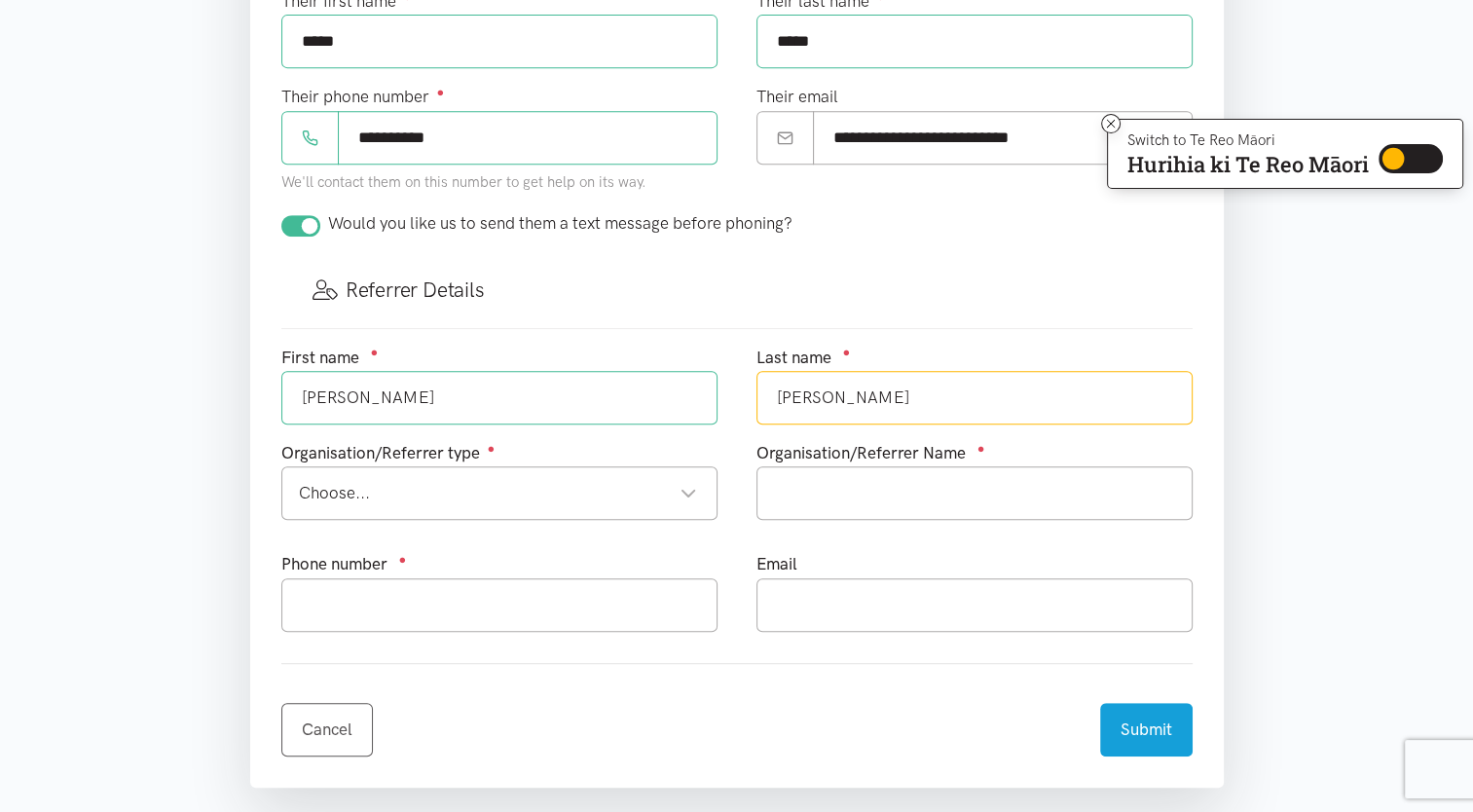
click at [449, 491] on div "Choose..." at bounding box center [498, 493] width 398 height 27
type input "Salustio"
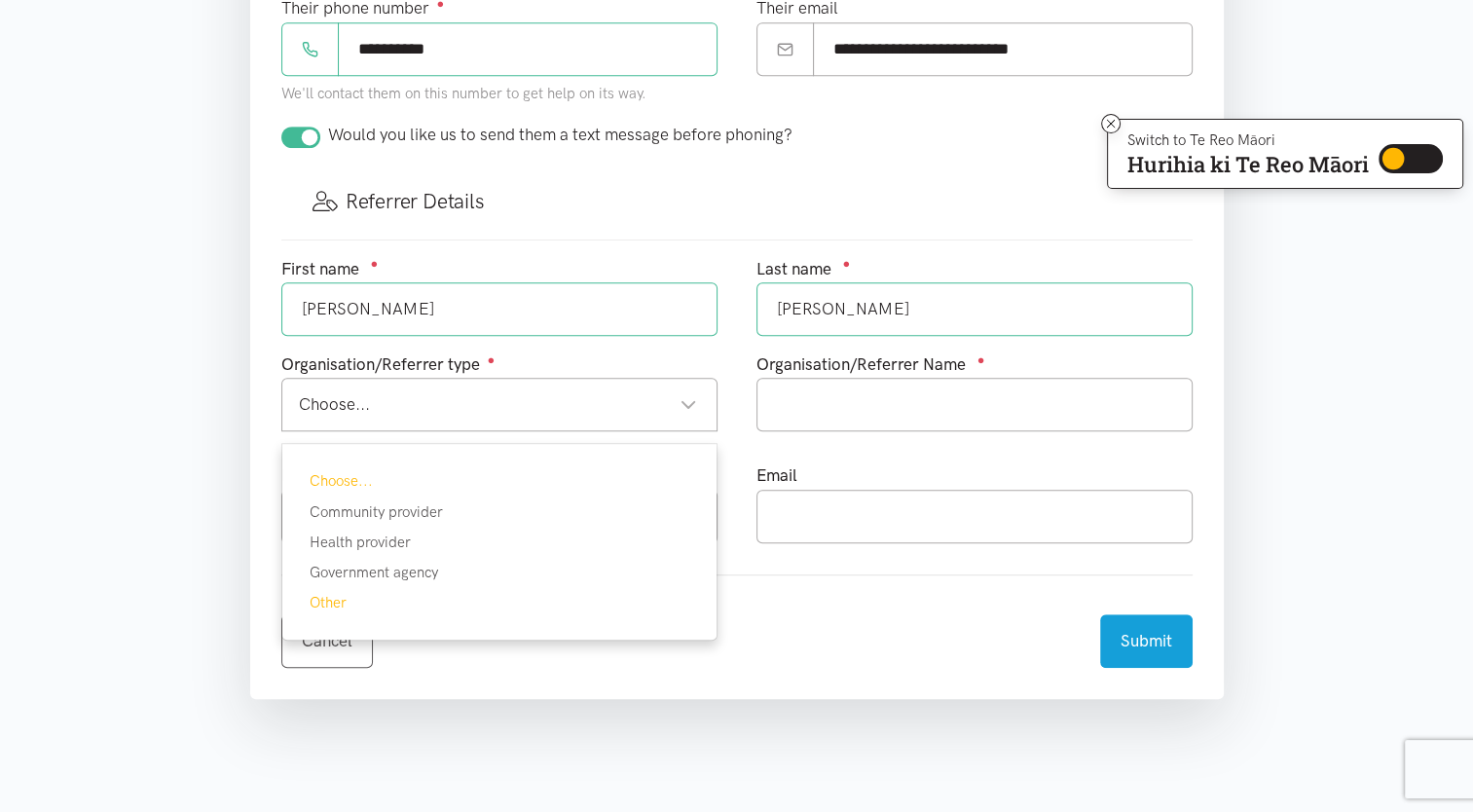
scroll to position [973, 0]
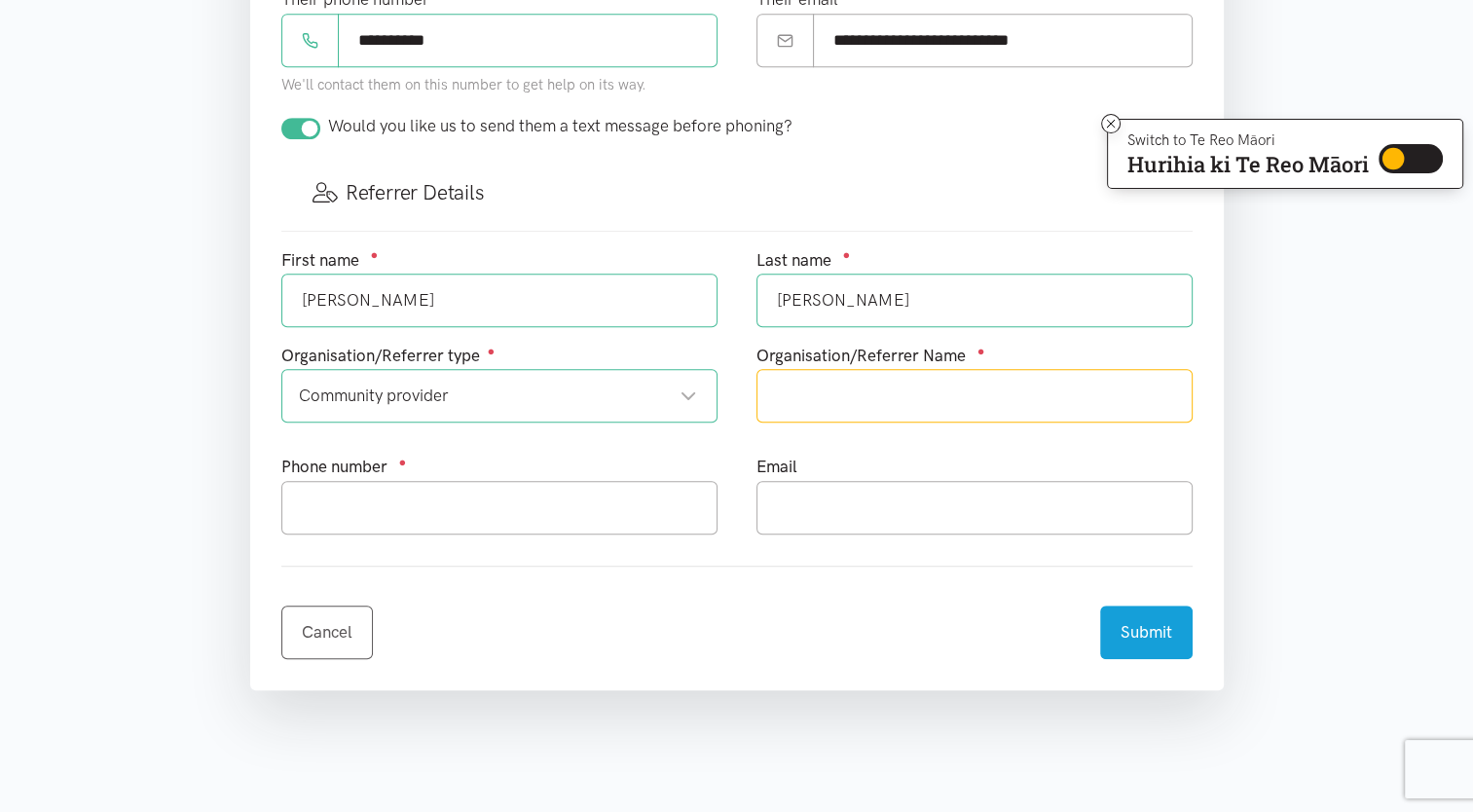
click at [922, 407] on input "text" at bounding box center [974, 395] width 436 height 53
type input "TLWV"
click at [513, 498] on input "text" at bounding box center [499, 508] width 436 height 53
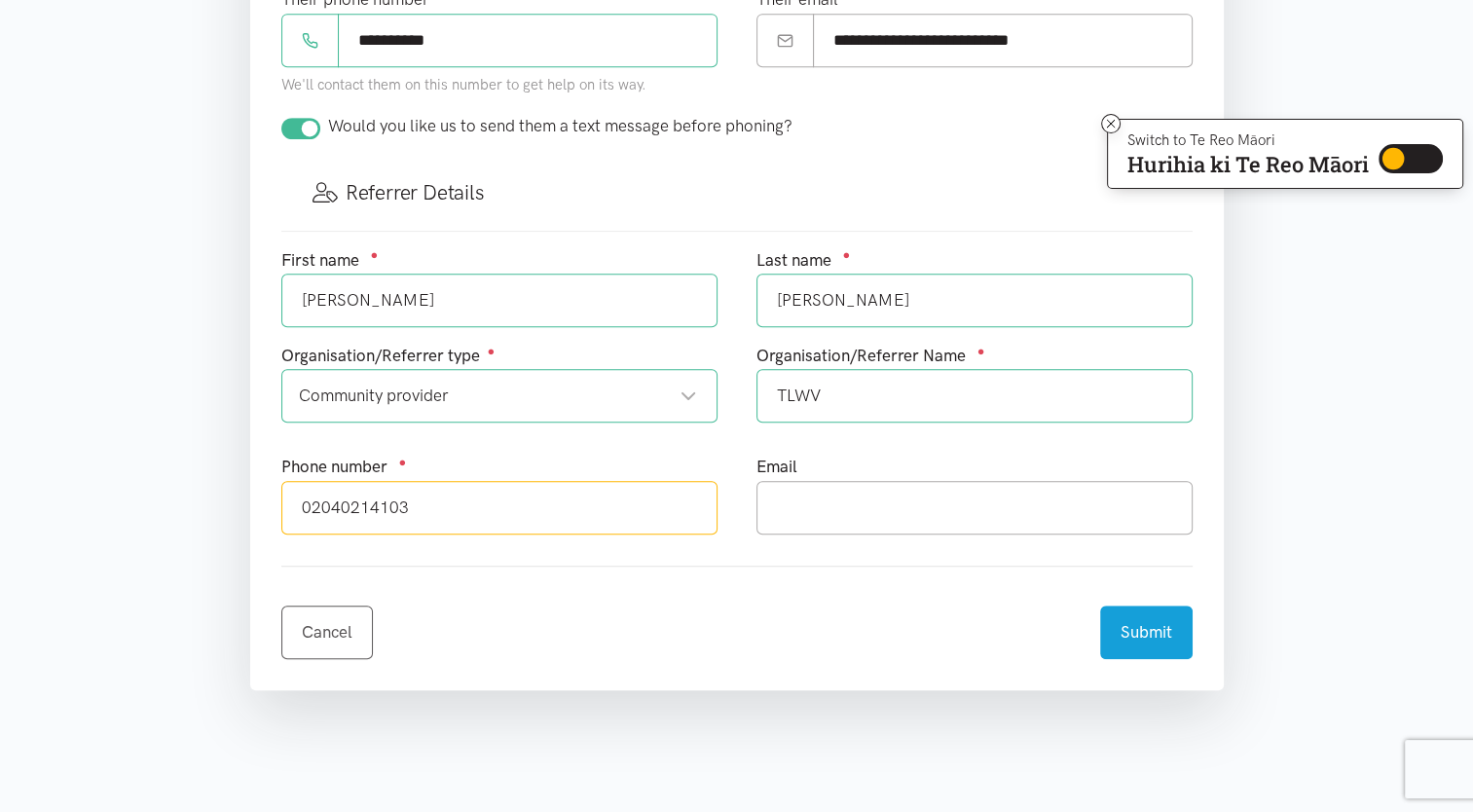
type input "02040214103"
click at [805, 493] on input "text" at bounding box center [974, 508] width 436 height 53
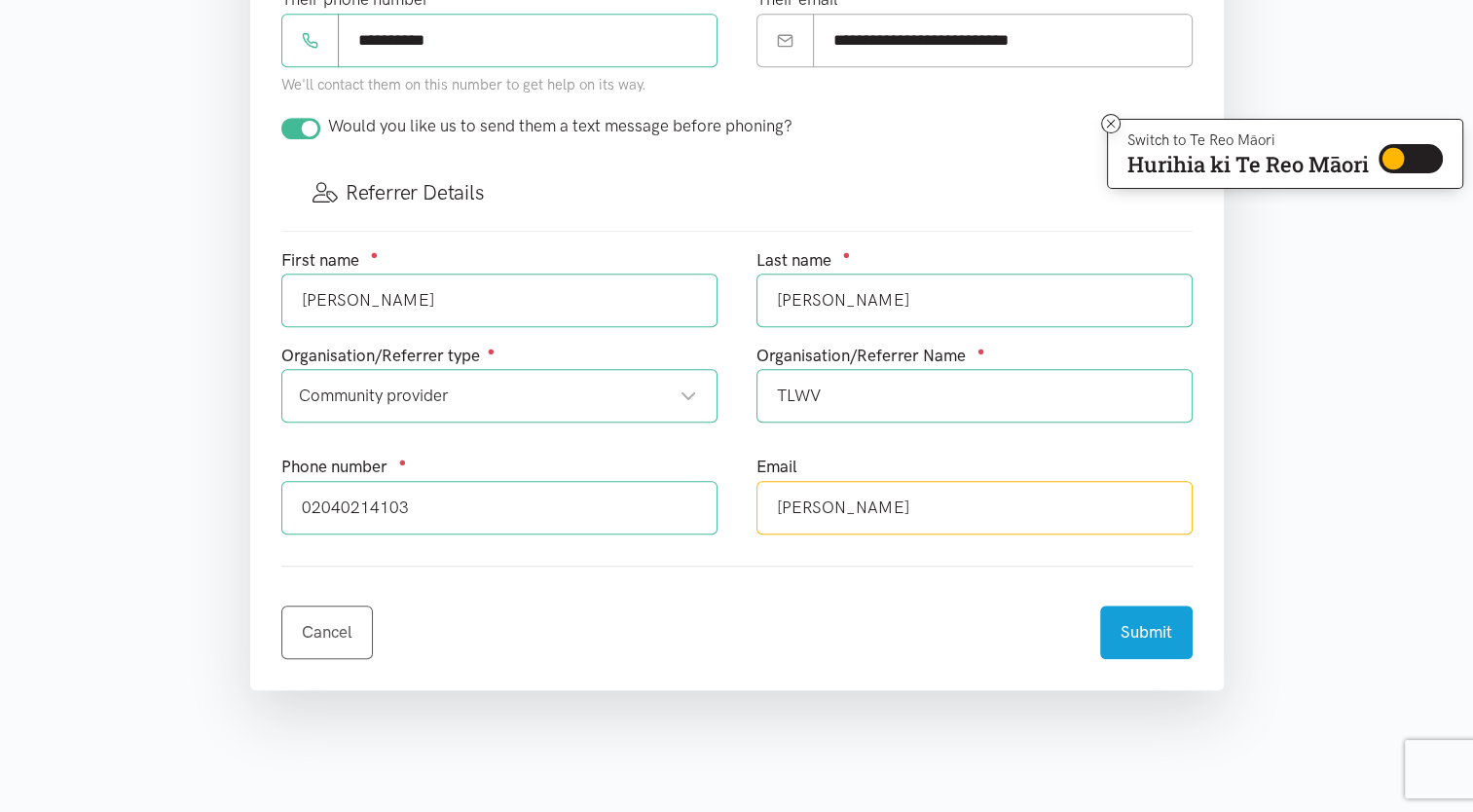
type input "francisco@tlwv.org.nz"
click at [939, 600] on div "Cancel Submit" at bounding box center [737, 620] width 911 height 77
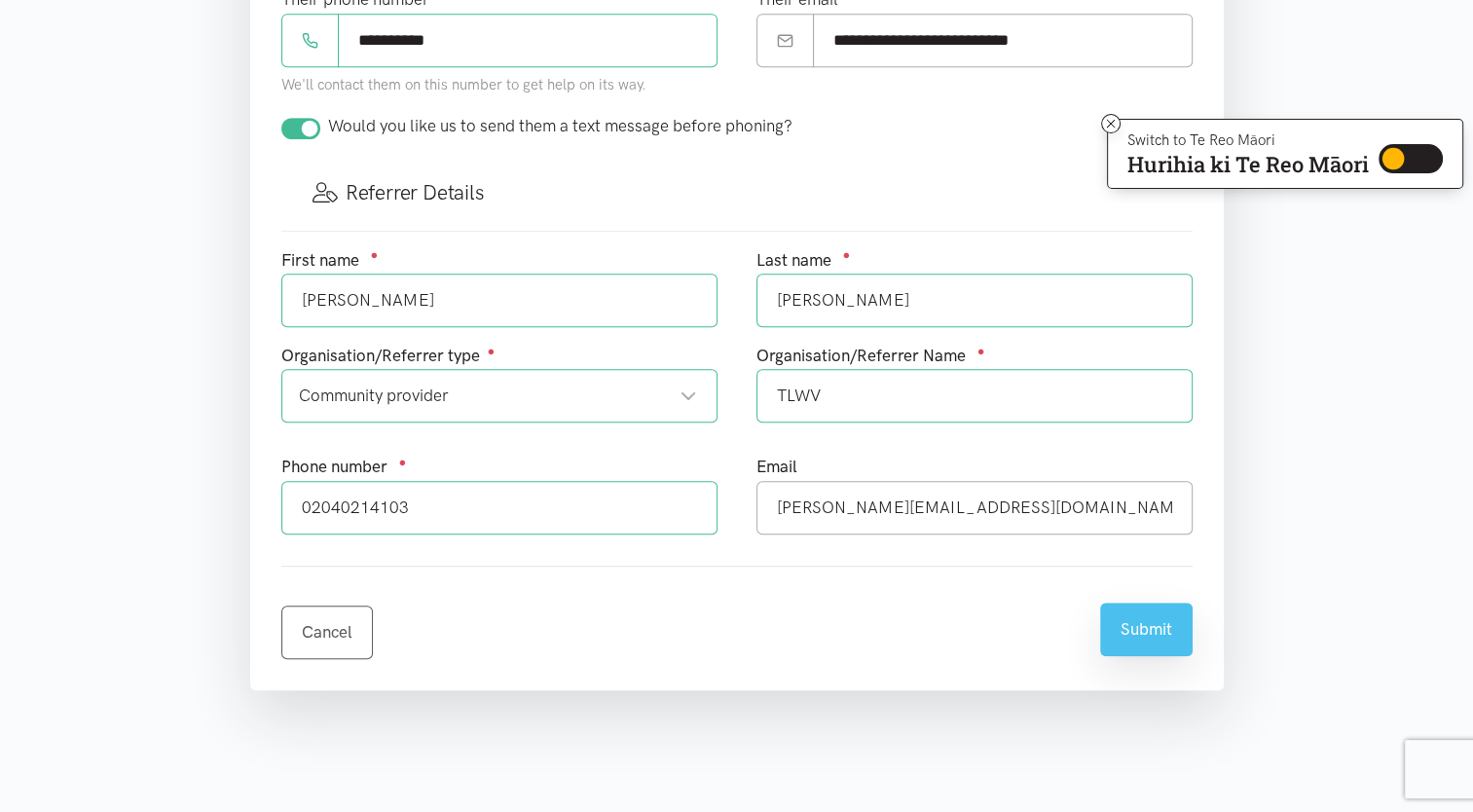
click at [1149, 631] on button "Submit" at bounding box center [1146, 629] width 93 height 53
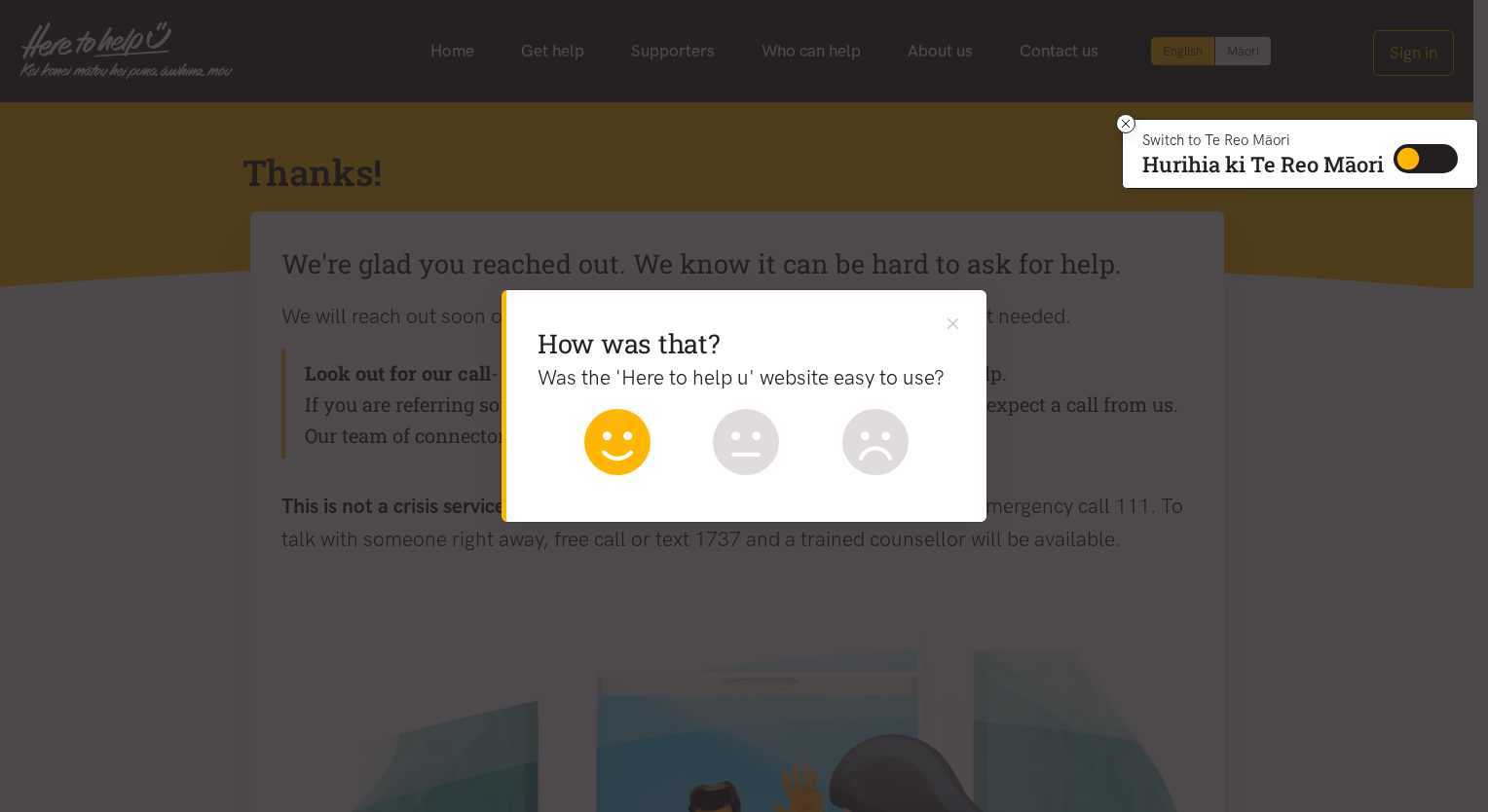
click at [611, 444] on icon at bounding box center [617, 442] width 66 height 66
